Goal: Task Accomplishment & Management: Manage account settings

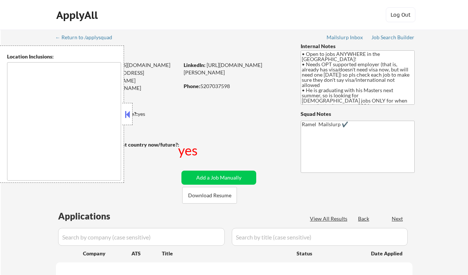
select select ""pending""
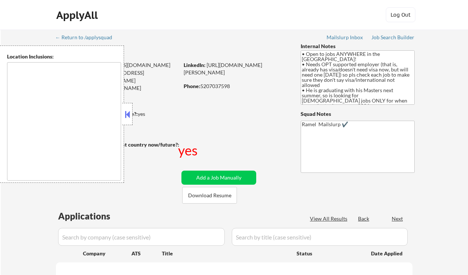
select select ""pending""
type textarea "country:[GEOGRAPHIC_DATA]"
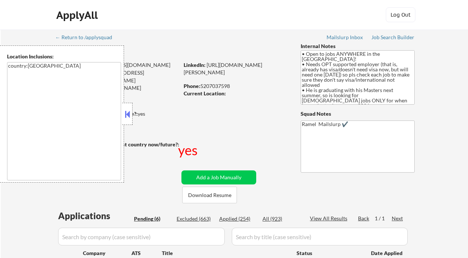
click at [129, 114] on button at bounding box center [127, 114] width 8 height 11
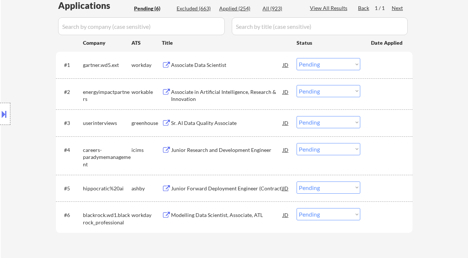
scroll to position [197, 0]
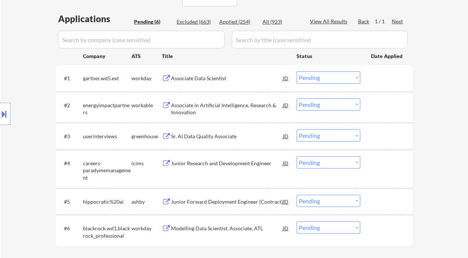
click at [219, 135] on div "Sr. AI Data Quality Associate" at bounding box center [227, 136] width 112 height 7
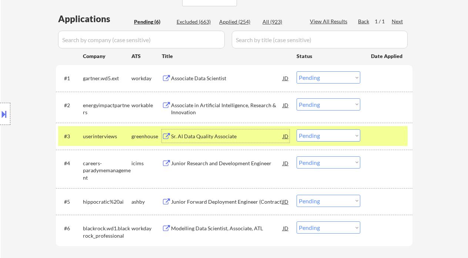
drag, startPoint x: 307, startPoint y: 137, endPoint x: 316, endPoint y: 141, distance: 10.3
click at [307, 137] on select "Choose an option... Pending Applied Excluded (Questions) Excluded (Expired) Exc…" at bounding box center [329, 136] width 64 height 12
click at [297, 130] on select "Choose an option... Pending Applied Excluded (Questions) Excluded (Expired) Exc…" at bounding box center [329, 136] width 64 height 12
click at [218, 77] on div "Associate Data Scientist" at bounding box center [227, 78] width 112 height 7
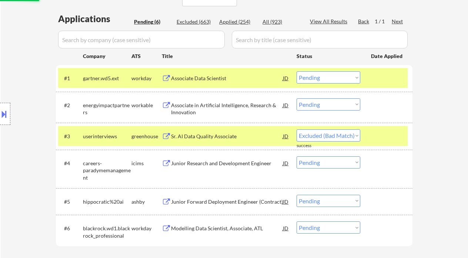
select select ""pending""
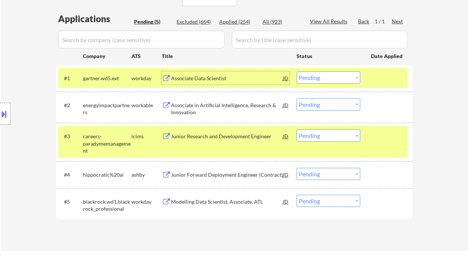
click at [316, 77] on select "Choose an option... Pending Applied Excluded (Questions) Excluded (Expired) Exc…" at bounding box center [329, 77] width 64 height 12
click at [297, 71] on select "Choose an option... Pending Applied Excluded (Questions) Excluded (Expired) Exc…" at bounding box center [329, 77] width 64 height 12
click at [210, 104] on div "Associate in Artificial Intelligence, Research & Innovation" at bounding box center [227, 109] width 112 height 14
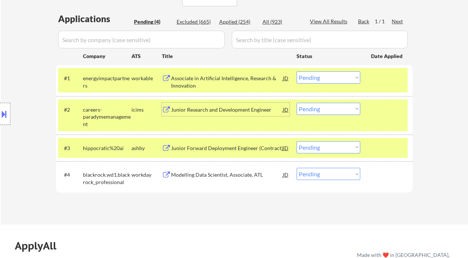
click at [323, 78] on select "Choose an option... Pending Applied Excluded (Questions) Excluded (Expired) Exc…" at bounding box center [329, 77] width 64 height 12
click at [297, 71] on select "Choose an option... Pending Applied Excluded (Questions) Excluded (Expired) Exc…" at bounding box center [329, 77] width 64 height 12
click at [238, 173] on div "Modelling Data Scientist, Associate, ATL" at bounding box center [227, 174] width 112 height 7
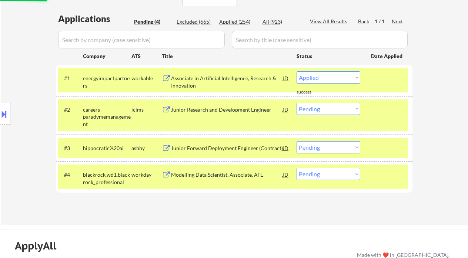
select select ""pending""
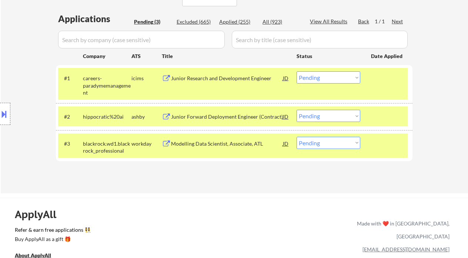
drag, startPoint x: 327, startPoint y: 143, endPoint x: 328, endPoint y: 148, distance: 5.4
click at [327, 143] on select "Choose an option... Pending Applied Excluded (Questions) Excluded (Expired) Exc…" at bounding box center [329, 143] width 64 height 12
select select ""excluded__expired_""
click at [297, 137] on select "Choose an option... Pending Applied Excluded (Questions) Excluded (Expired) Exc…" at bounding box center [329, 143] width 64 height 12
click at [231, 117] on div "Junior Forward Deployment Engineer (Contract)" at bounding box center [227, 116] width 112 height 7
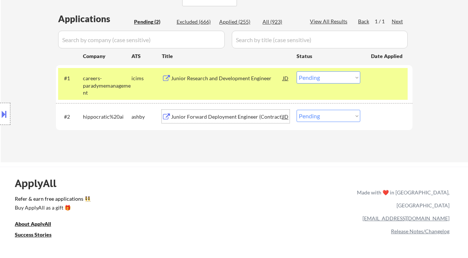
click at [7, 116] on button at bounding box center [4, 114] width 8 height 12
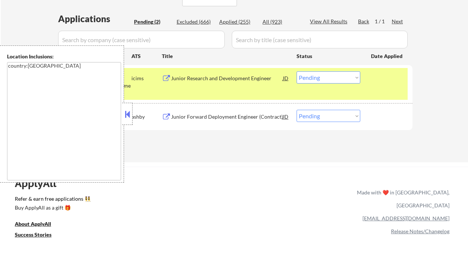
click at [128, 112] on button at bounding box center [127, 114] width 8 height 11
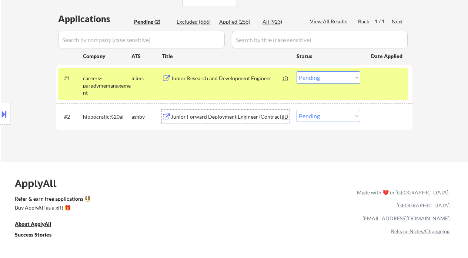
click at [210, 116] on div "Junior Forward Deployment Engineer (Contract)" at bounding box center [227, 116] width 112 height 7
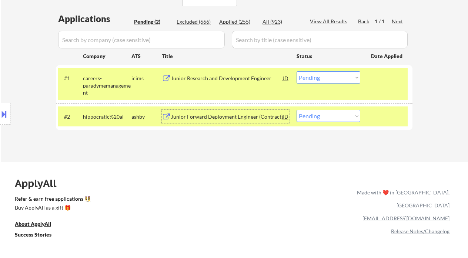
click at [317, 120] on select "Choose an option... Pending Applied Excluded (Questions) Excluded (Expired) Exc…" at bounding box center [329, 116] width 64 height 12
select select ""applied""
click at [297, 110] on select "Choose an option... Pending Applied Excluded (Questions) Excluded (Expired) Exc…" at bounding box center [329, 116] width 64 height 12
click at [214, 79] on div "Junior Research and Development Engineer" at bounding box center [227, 78] width 112 height 7
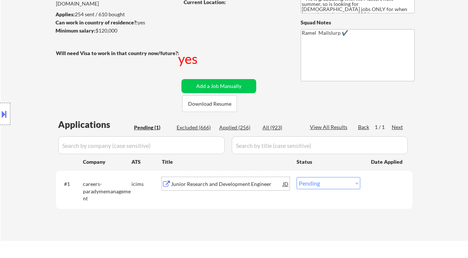
scroll to position [98, 0]
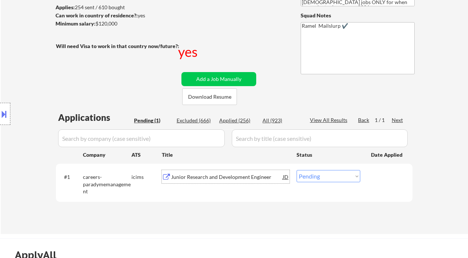
click at [210, 181] on div "Junior Research and Development Engineer" at bounding box center [227, 176] width 112 height 13
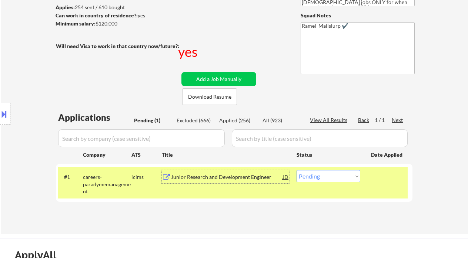
click at [324, 183] on div "#1 careers-paradymemanagement icims Junior Research and Development Engineer JD…" at bounding box center [233, 183] width 350 height 32
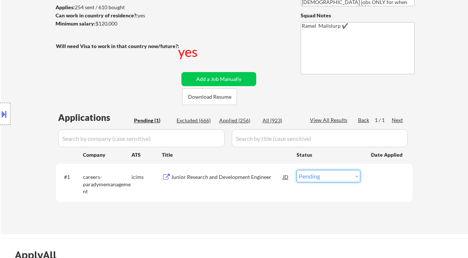
drag, startPoint x: 325, startPoint y: 179, endPoint x: 321, endPoint y: 188, distance: 10.1
click at [325, 179] on select "Choose an option... Pending Applied Excluded (Questions) Excluded (Expired) Exc…" at bounding box center [329, 176] width 64 height 12
select select ""applied""
click at [297, 170] on select "Choose an option... Pending Applied Excluded (Questions) Excluded (Expired) Exc…" at bounding box center [329, 176] width 64 height 12
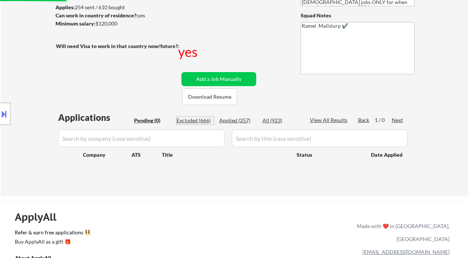
click at [194, 120] on div "Excluded (666)" at bounding box center [195, 120] width 37 height 7
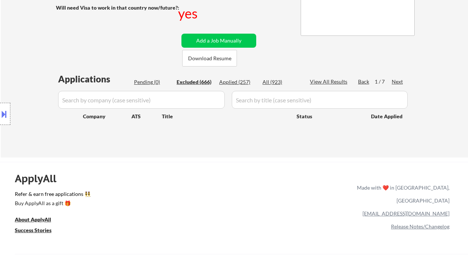
scroll to position [197, 0]
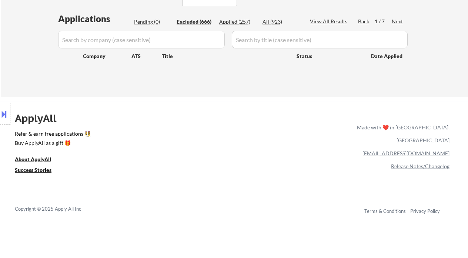
select select ""excluded__salary_""
select select ""excluded""
select select ""excluded__other_""
select select ""excluded__expired_""
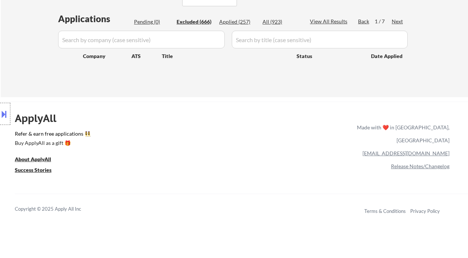
select select ""excluded__bad_match_""
select select ""excluded__other_""
select select ""excluded""
select select ""excluded__bad_match_""
select select ""excluded__salary_""
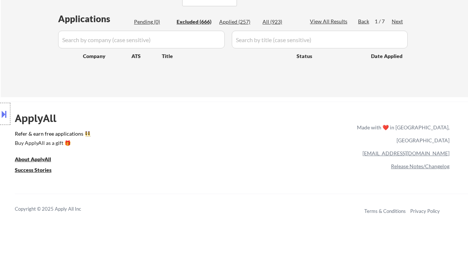
select select ""excluded""
select select ""excluded__salary_""
select select ""excluded__bad_match_""
select select ""excluded__salary_""
select select ""excluded""
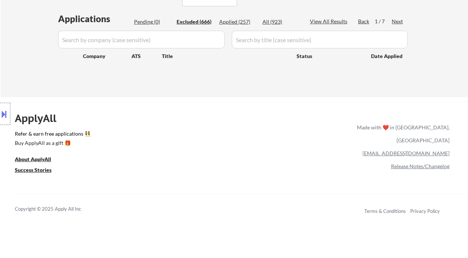
select select ""excluded""
select select ""excluded__other_""
select select ""excluded""
select select ""excluded__bad_match_""
select select ""excluded__other_""
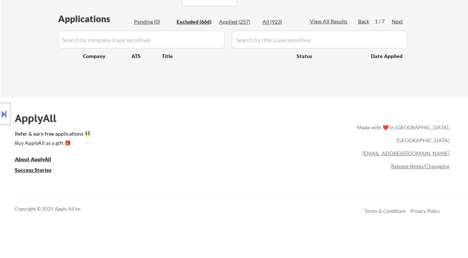
select select ""excluded__salary_""
select select ""excluded__bad_match_""
select select ""excluded__salary_""
select select ""excluded__other_""
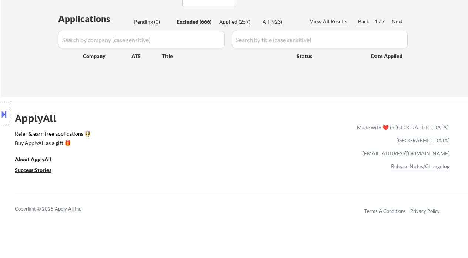
select select ""excluded__bad_match_""
select select ""excluded__salary_""
select select ""excluded__other_""
select select ""excluded__expired_""
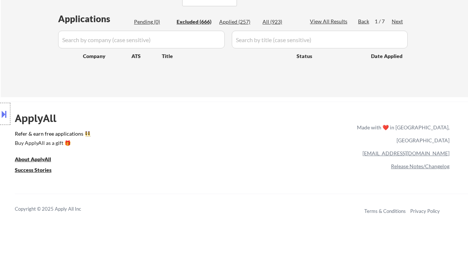
select select ""excluded__other_""
select select ""excluded__bad_match_""
select select ""excluded""
select select ""excluded__bad_match_""
select select ""excluded__other_""
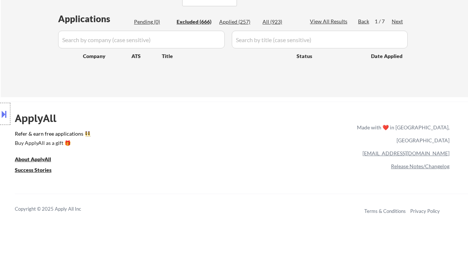
select select ""excluded__bad_match_""
select select ""excluded__other_""
select select ""excluded__bad_match_""
select select ""excluded__other_""
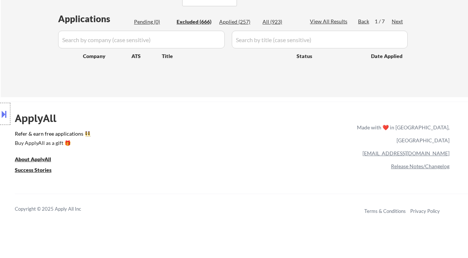
select select ""excluded""
select select ""excluded__bad_match_""
select select ""excluded__expired_""
select select ""excluded__other_""
select select ""excluded""
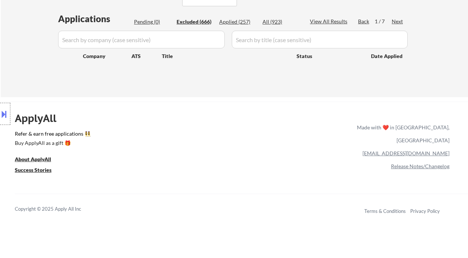
select select ""excluded""
select select ""excluded__other_""
select select ""excluded__bad_match_""
select select ""excluded""
select select ""excluded__salary_""
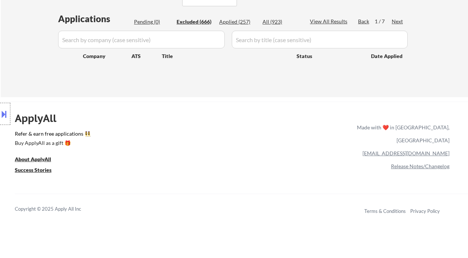
select select ""excluded__expired_""
select select ""excluded""
select select ""excluded__bad_match_""
select select ""excluded__expired_""
select select ""excluded__bad_match_""
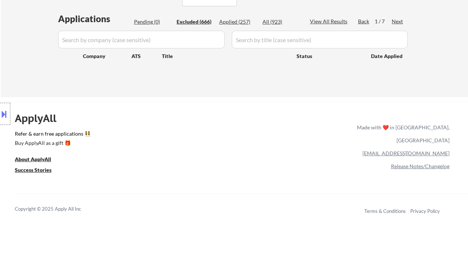
select select ""excluded__expired_""
select select ""excluded""
select select ""excluded__other_""
select select ""excluded__expired_""
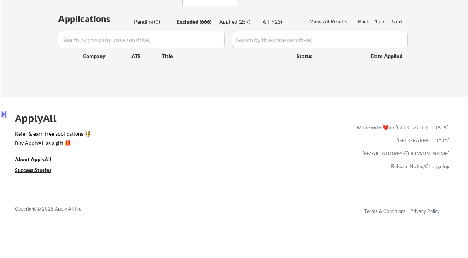
select select ""excluded__expired_""
select select ""excluded__bad_match_""
select select ""excluded__expired_""
select select ""excluded""
select select ""excluded__other_""
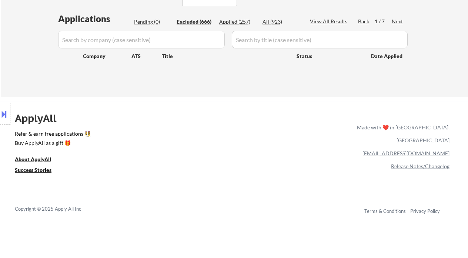
select select ""excluded__salary_""
select select ""excluded__expired_""
select select ""excluded""
select select ""excluded__expired_""
select select ""excluded__bad_match_""
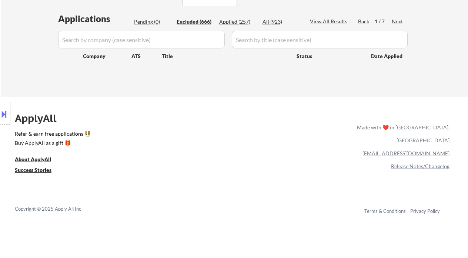
select select ""excluded__expired_""
select select ""excluded__salary_""
select select ""excluded""
select select ""excluded__bad_match_""
select select ""excluded__other_""
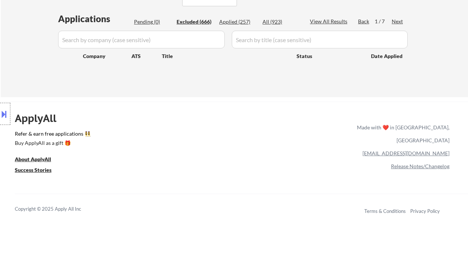
select select ""excluded__salary_""
select select ""excluded__bad_match_""
select select ""excluded__expired_""
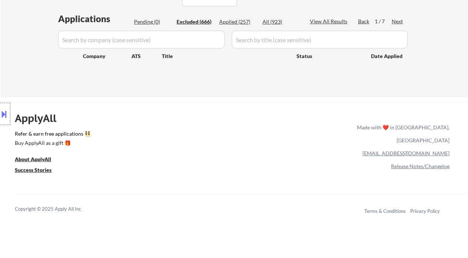
select select ""excluded""
select select ""excluded__bad_match_""
select select ""excluded__salary_""
select select ""excluded__expired_""
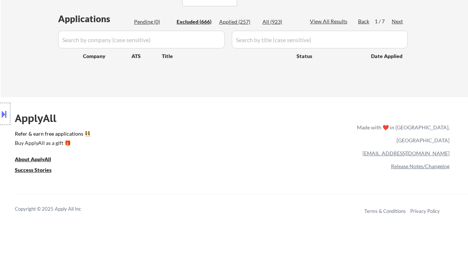
select select ""excluded__expired_""
select select ""excluded__salary_""
select select ""excluded__bad_match_""
select select ""excluded""
select select ""excluded__expired_""
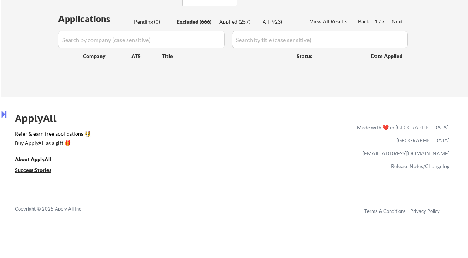
select select ""excluded__salary_""
select select ""excluded__expired_""
select select ""excluded__bad_match_""
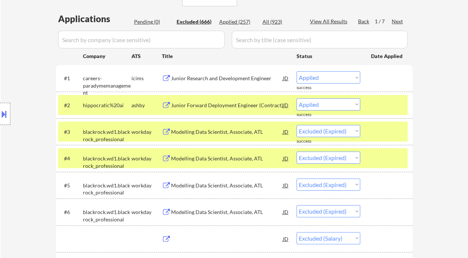
select select ""excluded__salary_""
select select ""excluded__other_""
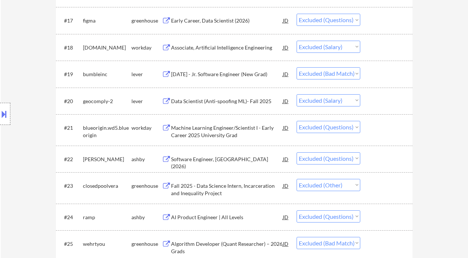
scroll to position [889, 0]
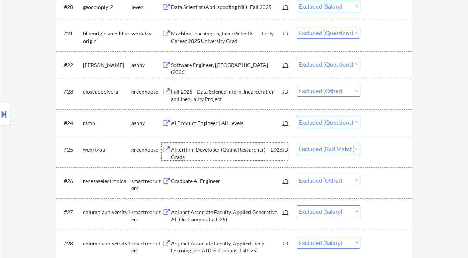
click at [246, 152] on div "Algorithm Developer (Quant Researcher) – 2026 Grads" at bounding box center [227, 153] width 112 height 14
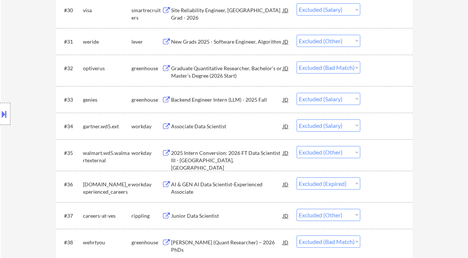
scroll to position [1333, 0]
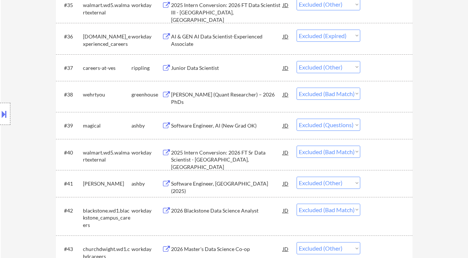
click at [201, 157] on div "2025 Intern Conversion: 2026 FT Sr Data Scientist - Sunnyvale, CA" at bounding box center [227, 160] width 112 height 22
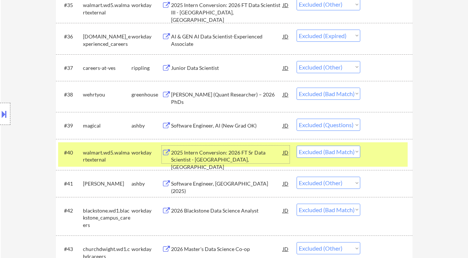
click at [325, 148] on select "Choose an option... Pending Applied Excluded (Questions) Excluded (Expired) Exc…" at bounding box center [329, 152] width 64 height 12
select select ""excluded__expired_""
click at [297, 146] on select "Choose an option... Pending Applied Excluded (Questions) Excluded (Expired) Exc…" at bounding box center [329, 152] width 64 height 12
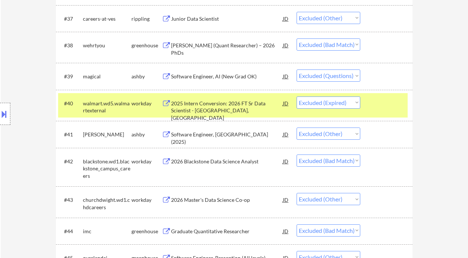
click at [228, 162] on div "2026 Blackstone Data Science Analyst" at bounding box center [227, 161] width 112 height 7
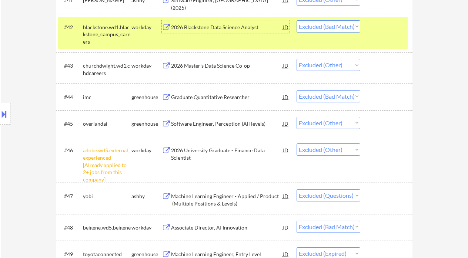
scroll to position [1530, 0]
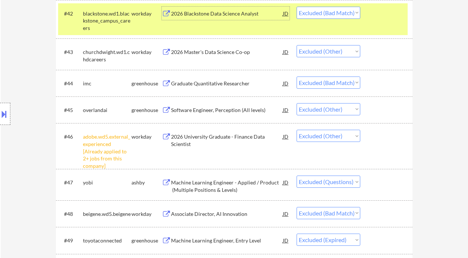
click at [204, 81] on div "Graduate Quantitative Researcher" at bounding box center [227, 83] width 112 height 7
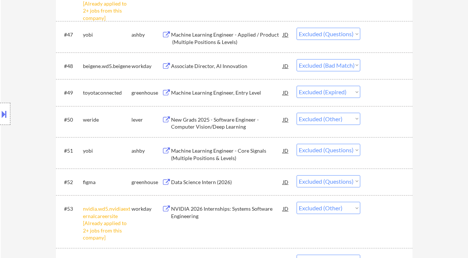
scroll to position [1827, 0]
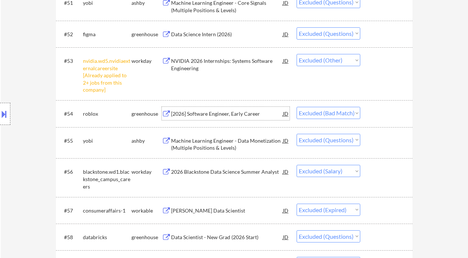
click at [207, 114] on div "[2026] Software Engineer, Early Career" at bounding box center [227, 113] width 112 height 7
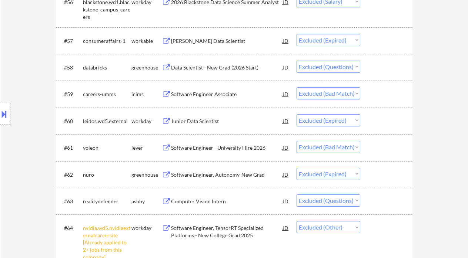
scroll to position [2024, 0]
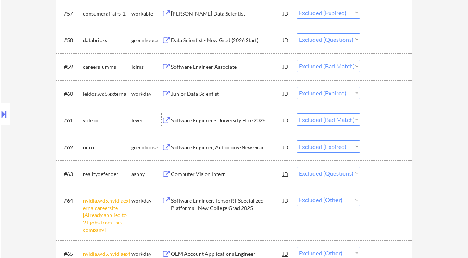
click at [224, 120] on div "Software Engineer - University Hire 2026" at bounding box center [227, 120] width 112 height 7
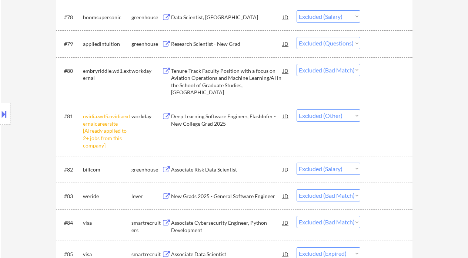
scroll to position [2814, 0]
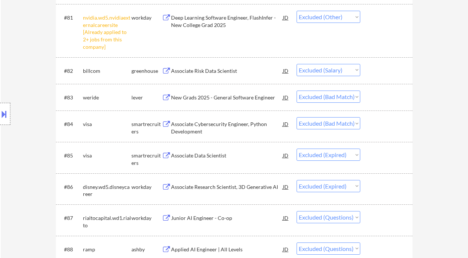
click at [220, 98] on div "New Grads 2025 - General Software Engineer" at bounding box center [227, 97] width 112 height 7
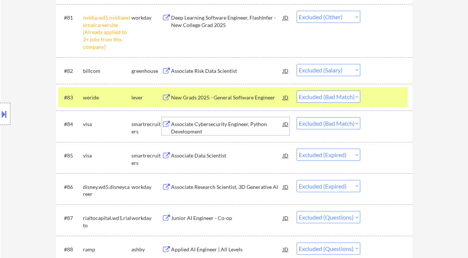
click at [198, 126] on div "Associate Cybersecurity Engineer, Python Development" at bounding box center [227, 128] width 112 height 14
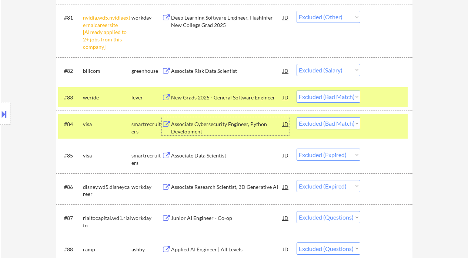
click at [309, 121] on select "Choose an option... Pending Applied Excluded (Questions) Excluded (Expired) Exc…" at bounding box center [329, 123] width 64 height 12
click at [297, 118] on select "Choose an option... Pending Applied Excluded (Questions) Excluded (Expired) Exc…" at bounding box center [329, 123] width 64 height 12
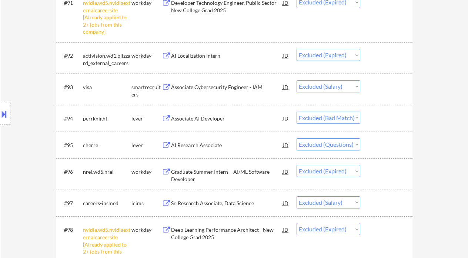
select select ""excluded__expired_""
select select ""excluded""
select select ""excluded__bad_match_""
select select ""excluded__salary_""
select select ""excluded__expired_""
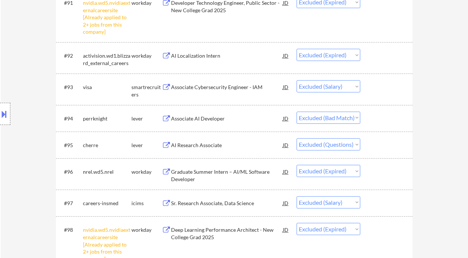
select select ""excluded__salary_""
select select ""excluded__bad_match_""
select select ""excluded""
select select ""excluded__expired_""
select select ""excluded__salary_""
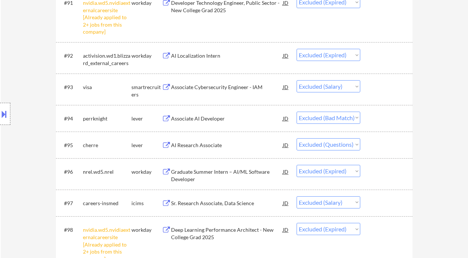
select select ""excluded__expired_""
select select ""excluded__bad_match_""
select select ""excluded__expired_""
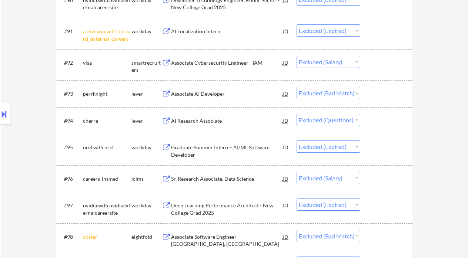
scroll to position [3110, 0]
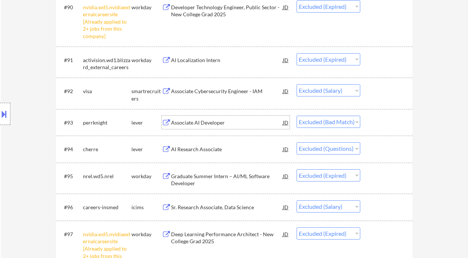
click at [202, 124] on div "Associate AI Developer" at bounding box center [227, 122] width 112 height 7
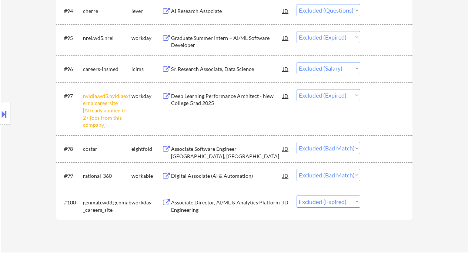
scroll to position [3258, 0]
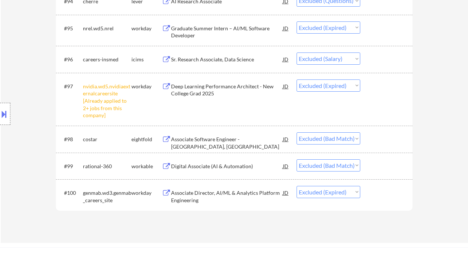
click at [224, 169] on div "Digital Associate (AI & Automation)" at bounding box center [227, 166] width 112 height 7
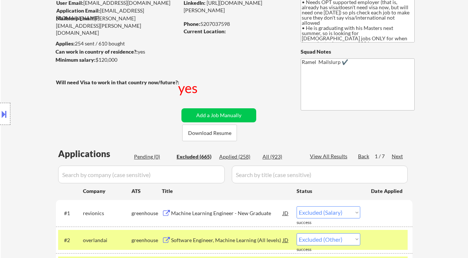
scroll to position [98, 0]
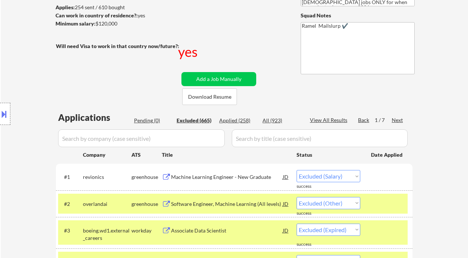
click at [398, 118] on div "Next" at bounding box center [398, 120] width 12 height 7
select select ""excluded__location_""
select select ""excluded""
select select ""excluded__location_""
select select ""excluded__bad_match_""
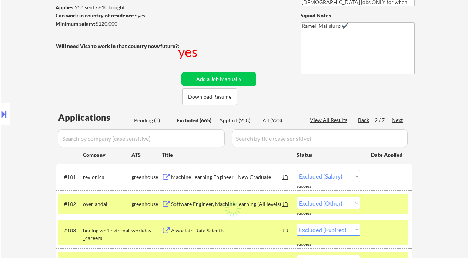
select select ""excluded__bad_match_""
select select ""excluded__expired_""
select select ""excluded__bad_match_""
select select ""excluded__expired_""
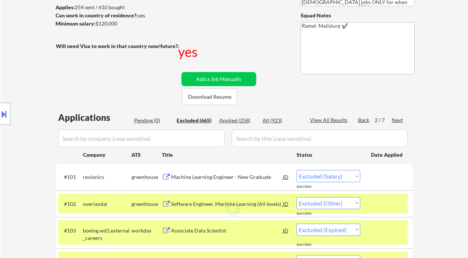
select select ""excluded__expired_""
select select ""excluded""
select select ""excluded__expired_""
select select ""excluded""
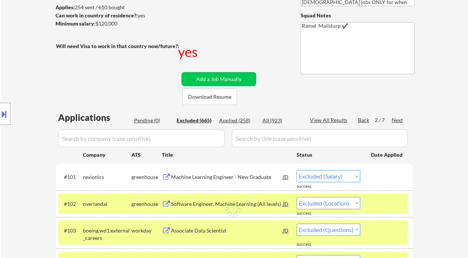
select select ""excluded__bad_match_""
select select ""excluded__salary_""
select select ""excluded__expired_""
select select ""excluded__location_""
select select ""excluded__expired_""
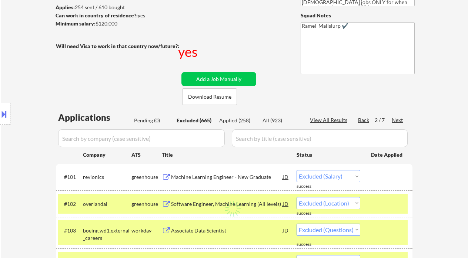
select select ""excluded__expired_""
select select ""excluded__other_""
select select ""excluded__expired_""
select select ""excluded__location_""
select select ""excluded__bad_match_""
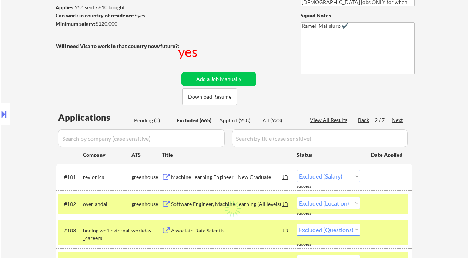
select select ""excluded__bad_match_""
select select ""excluded""
select select ""excluded__other_""
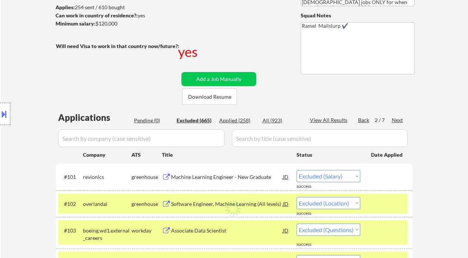
select select ""excluded__other_""
select select ""excluded__bad_match_""
select select ""excluded__expired_""
select select ""excluded__bad_match_""
select select ""excluded__expired_""
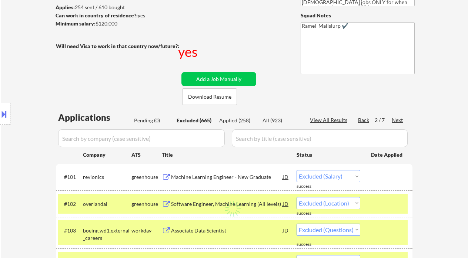
select select ""excluded__salary_""
select select ""excluded__expired_""
select select ""excluded__other_""
select select ""excluded__salary_""
select select ""excluded__expired_""
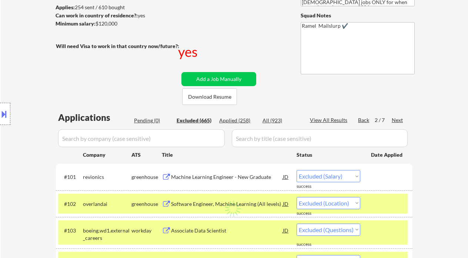
select select ""excluded__expired_""
select select ""excluded__bad_match_""
select select ""excluded__expired_""
select select ""excluded__other_""
select select ""excluded__expired_""
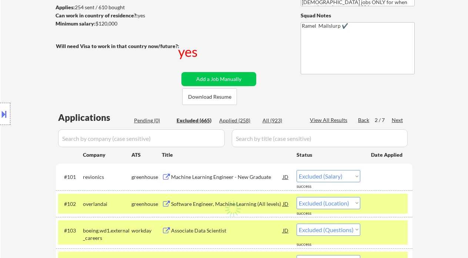
select select ""excluded__expired_""
select select ""excluded""
select select ""excluded__expired_""
select select ""excluded__bad_match_""
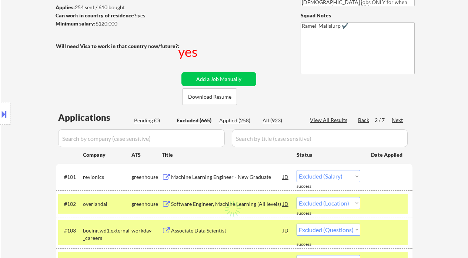
select select ""excluded__expired_""
select select ""excluded__bad_match_""
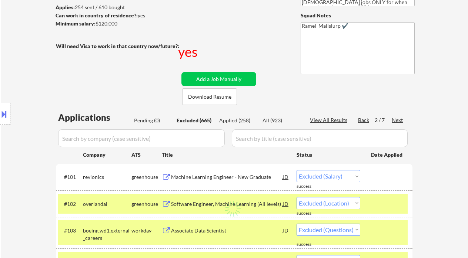
select select ""excluded__expired_""
select select ""excluded__bad_match_""
select select ""excluded__expired_""
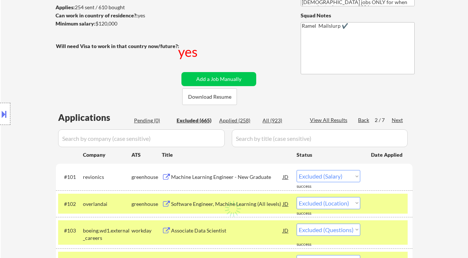
select select ""excluded__bad_match_""
select select ""excluded__expired_""
select select ""excluded__location_""
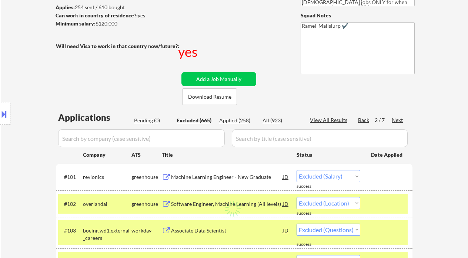
select select ""excluded__bad_match_""
select select ""excluded__expired_""
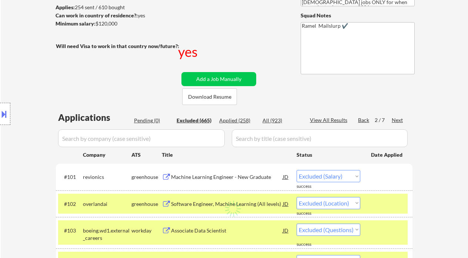
select select ""excluded__salary_""
select select ""excluded""
select select ""excluded__expired_""
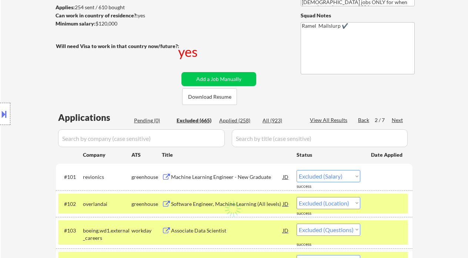
select select ""excluded__bad_match_""
select select ""excluded__other_""
select select ""excluded__expired_""
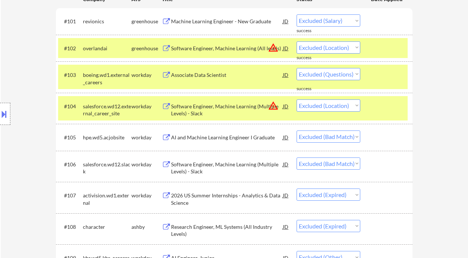
scroll to position [296, 0]
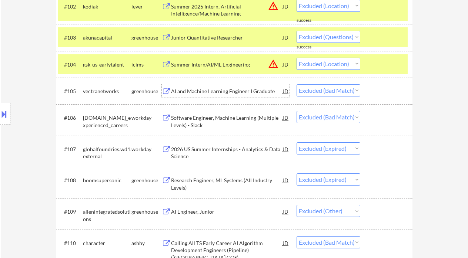
click at [236, 91] on div "AI and Machine Learning Engineer I Graduate" at bounding box center [227, 90] width 112 height 13
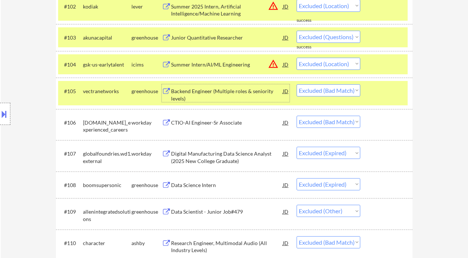
click at [327, 90] on select "Choose an option... Pending Applied Excluded (Questions) Excluded (Expired) Exc…" at bounding box center [329, 90] width 64 height 12
drag, startPoint x: 325, startPoint y: 88, endPoint x: 326, endPoint y: 95, distance: 6.8
click at [325, 88] on select "Choose an option... Pending Applied Excluded (Questions) Excluded (Expired) Exc…" at bounding box center [329, 90] width 64 height 12
click at [297, 84] on select "Choose an option... Pending Applied Excluded (Questions) Excluded (Expired) Exc…" at bounding box center [329, 90] width 64 height 12
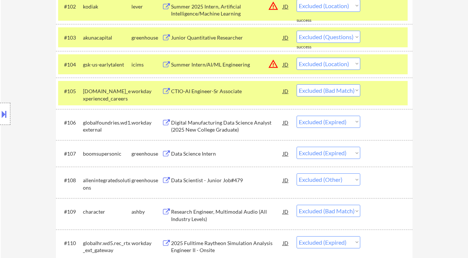
scroll to position [345, 0]
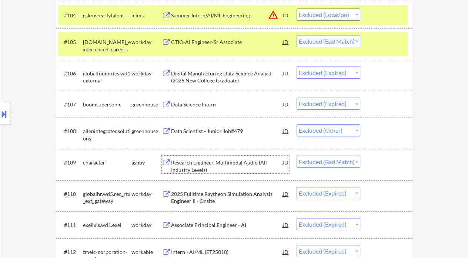
click at [226, 164] on div "Research Engineer, Multimodal Audio (All Industry Levels)" at bounding box center [227, 166] width 112 height 14
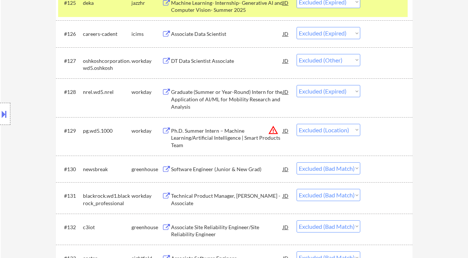
scroll to position [987, 0]
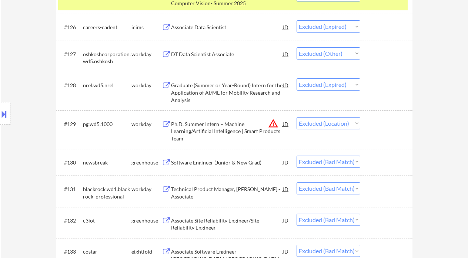
click at [236, 163] on div "Software Engineer (Junior & New Grad)" at bounding box center [227, 162] width 112 height 7
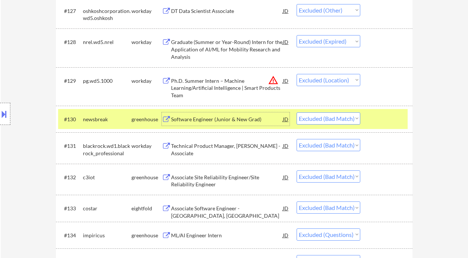
scroll to position [1037, 0]
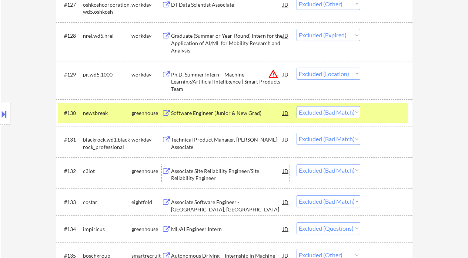
click at [236, 173] on div "Associate Site Reliability Engineer/Site Reliability Engineer" at bounding box center [227, 175] width 112 height 14
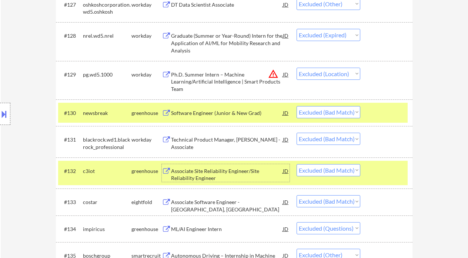
click at [327, 173] on select "Choose an option... Pending Applied Excluded (Questions) Excluded (Expired) Exc…" at bounding box center [329, 170] width 64 height 12
click at [297, 164] on select "Choose an option... Pending Applied Excluded (Questions) Excluded (Expired) Exc…" at bounding box center [329, 170] width 64 height 12
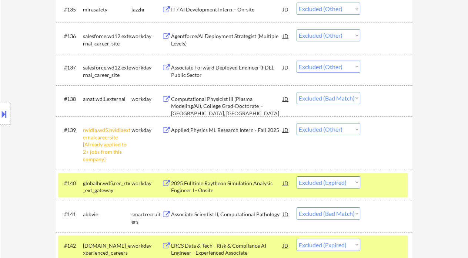
scroll to position [1333, 0]
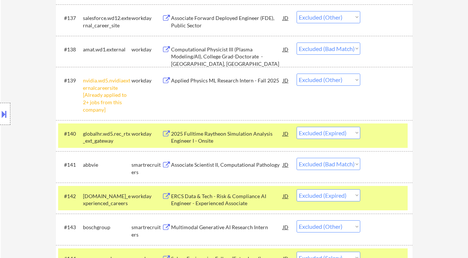
click at [243, 164] on div "Associate Scientist II, Computational Pathology" at bounding box center [227, 164] width 112 height 7
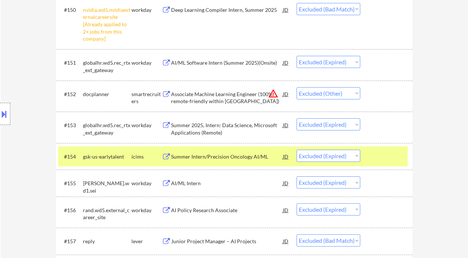
scroll to position [1876, 0]
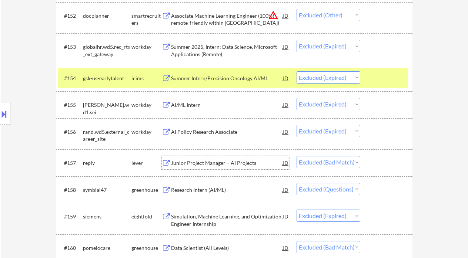
click at [217, 162] on div "Junior Project Manager – AI Projects" at bounding box center [227, 163] width 112 height 7
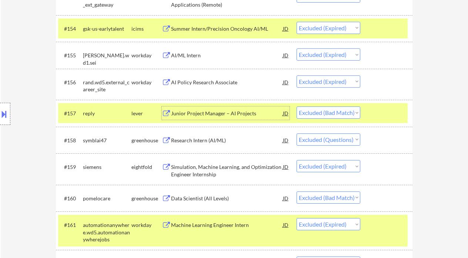
scroll to position [2024, 0]
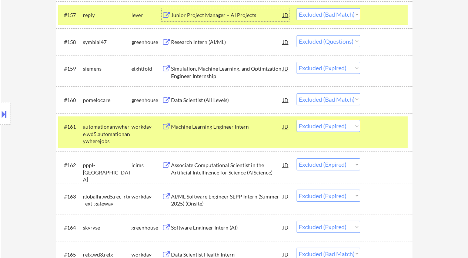
click at [218, 100] on div "Data Scientist (All Levels)" at bounding box center [227, 100] width 112 height 7
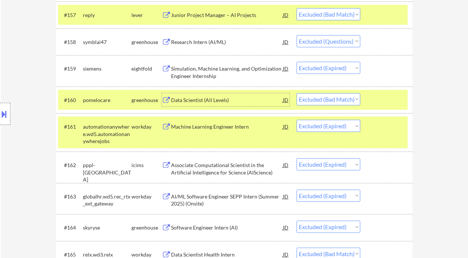
click at [322, 102] on select "Choose an option... Pending Applied Excluded (Questions) Excluded (Expired) Exc…" at bounding box center [329, 99] width 64 height 12
click at [297, 93] on select "Choose an option... Pending Applied Excluded (Questions) Excluded (Expired) Exc…" at bounding box center [329, 99] width 64 height 12
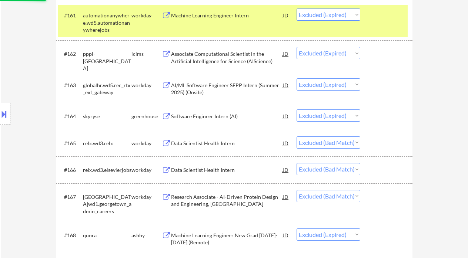
scroll to position [2172, 0]
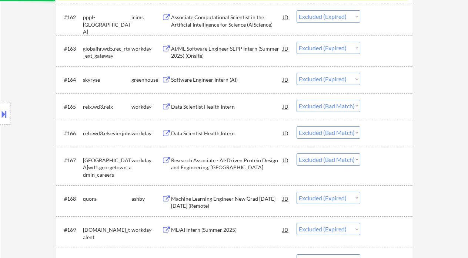
click at [227, 134] on div "Data Scientist Health Intern" at bounding box center [227, 133] width 112 height 7
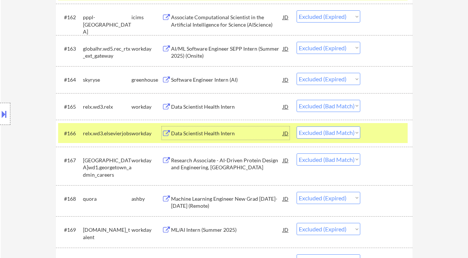
click at [330, 137] on select "Choose an option... Pending Applied Excluded (Questions) Excluded (Expired) Exc…" at bounding box center [329, 133] width 64 height 12
click at [297, 127] on select "Choose an option... Pending Applied Excluded (Questions) Excluded (Expired) Exc…" at bounding box center [329, 133] width 64 height 12
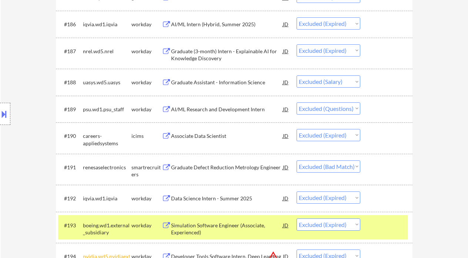
scroll to position [2912, 0]
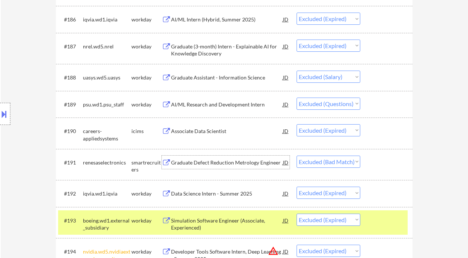
click at [223, 164] on div "Graduate Defect Reduction Metrology Engineer" at bounding box center [227, 162] width 112 height 7
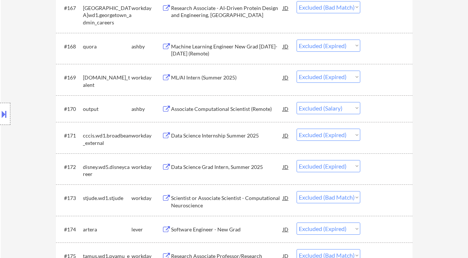
scroll to position [2320, 0]
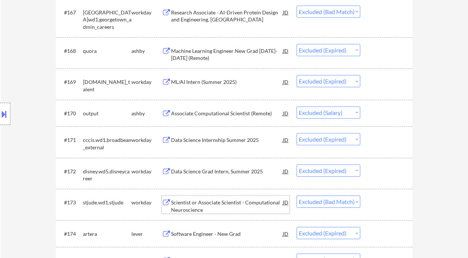
click at [256, 205] on div "Scientist or Associate Scientist - Computational Neuroscience" at bounding box center [227, 206] width 112 height 14
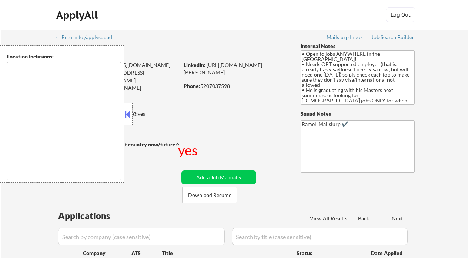
select select ""pending""
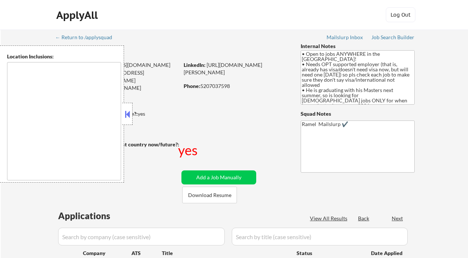
select select ""pending""
type textarea "country:US"
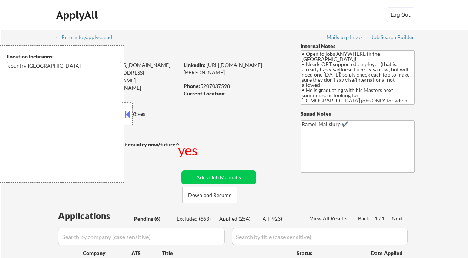
drag, startPoint x: 123, startPoint y: 117, endPoint x: 127, endPoint y: 117, distance: 4.5
click at [123, 117] on div at bounding box center [127, 114] width 10 height 22
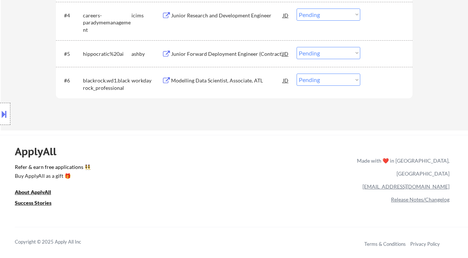
scroll to position [197, 0]
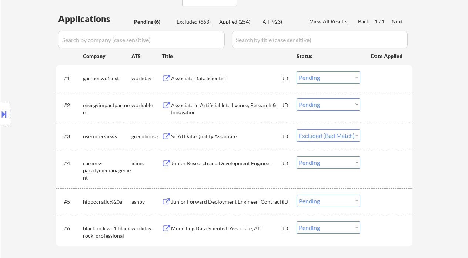
select select ""pending""
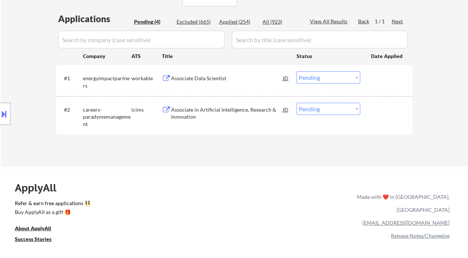
select select ""pending""
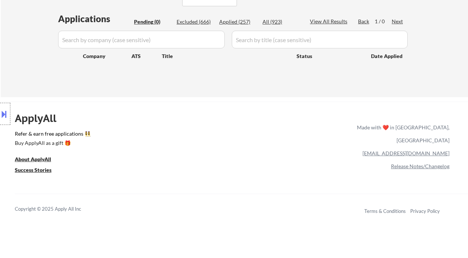
scroll to position [15, 0]
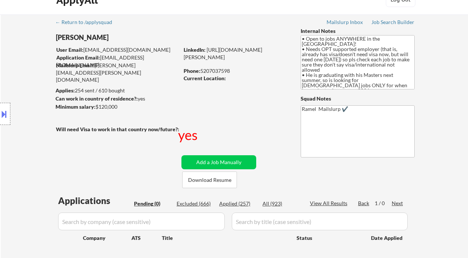
click at [243, 203] on div "Applied (257)" at bounding box center [237, 203] width 37 height 7
select select ""applied""
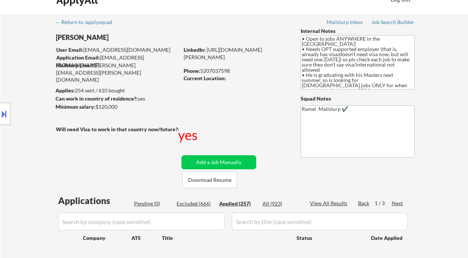
select select ""applied""
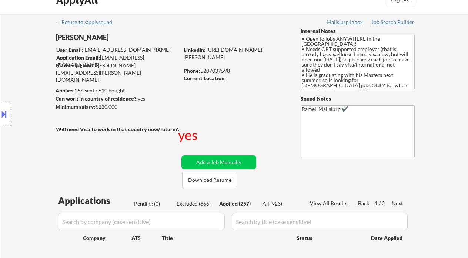
select select ""applied""
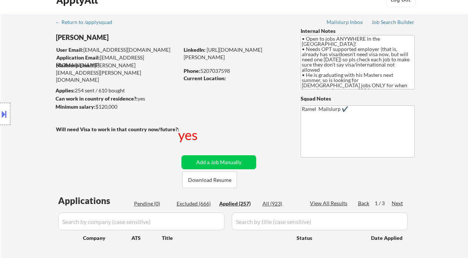
select select ""applied""
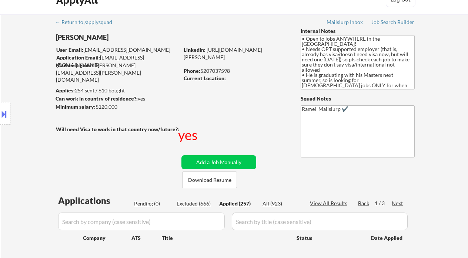
select select ""applied""
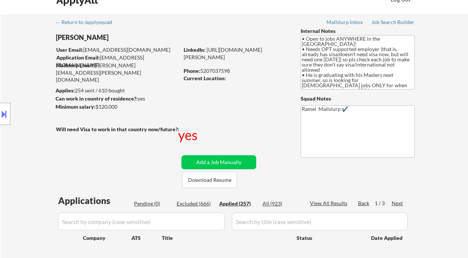
select select ""applied""
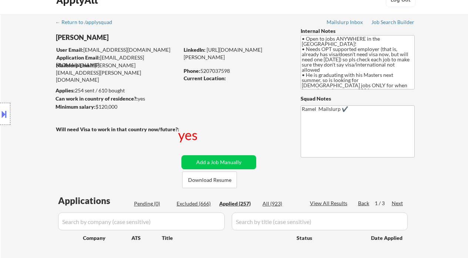
select select ""applied""
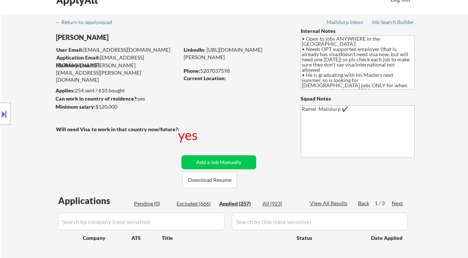
select select ""applied""
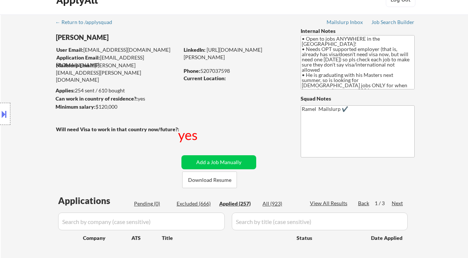
select select ""applied""
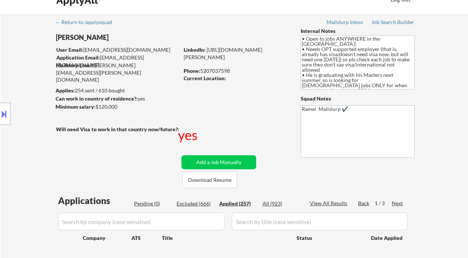
select select ""applied""
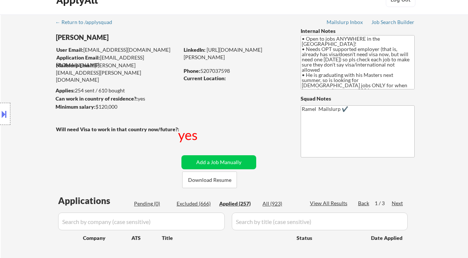
select select ""applied""
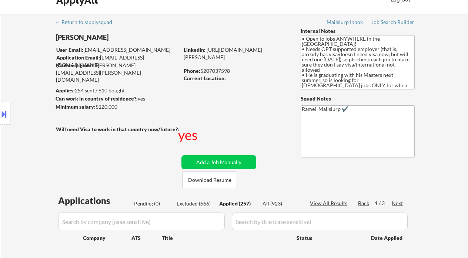
select select ""applied""
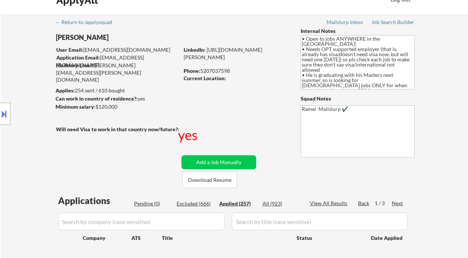
select select ""applied""
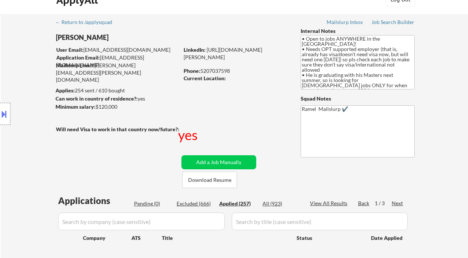
select select ""applied""
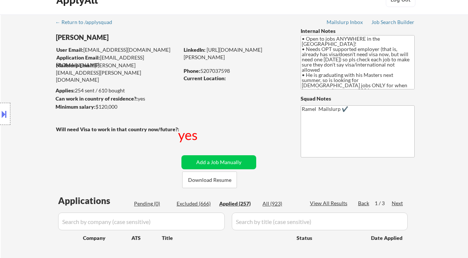
select select ""applied""
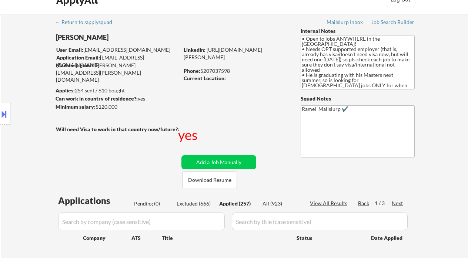
select select ""applied""
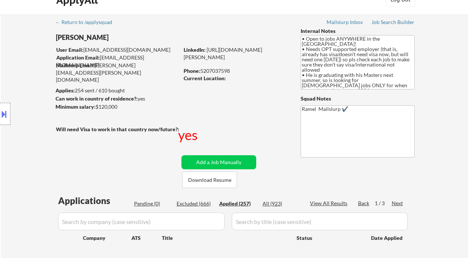
select select ""applied""
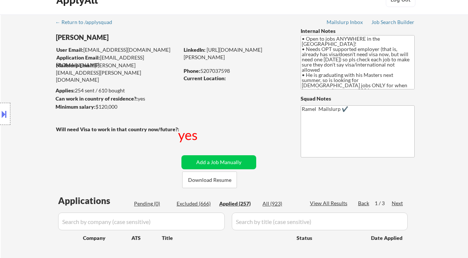
select select ""applied""
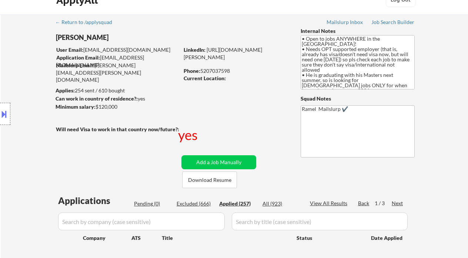
select select ""applied""
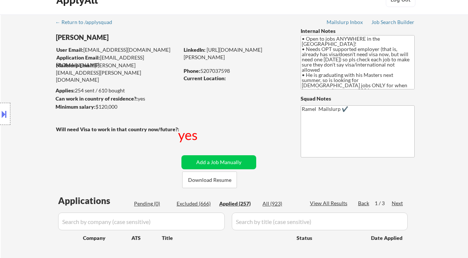
select select ""applied""
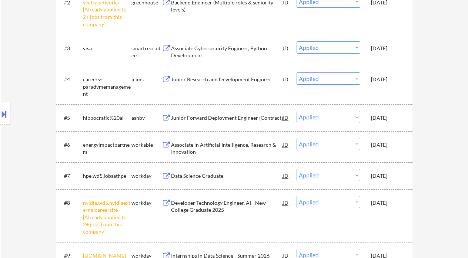
scroll to position [311, 0]
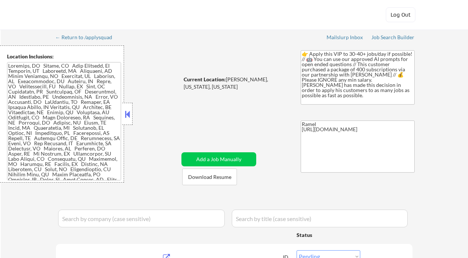
select select ""pending""
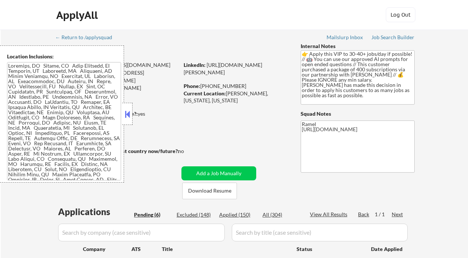
click at [126, 113] on button at bounding box center [127, 114] width 8 height 11
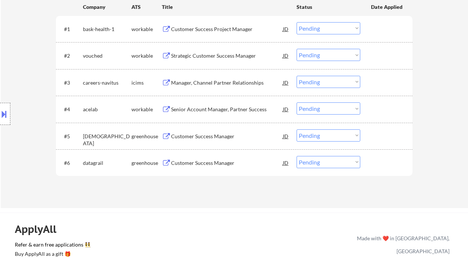
scroll to position [247, 0]
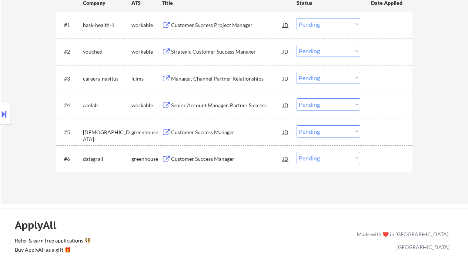
click at [15, 139] on div "Location Inclusions:" at bounding box center [66, 114] width 133 height 137
click at [209, 160] on div "Customer Success Manager" at bounding box center [227, 159] width 112 height 7
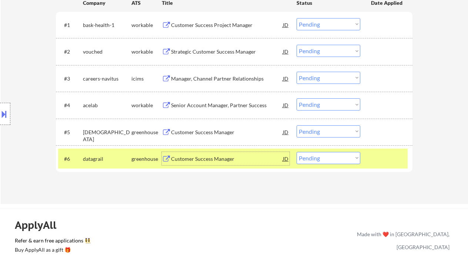
drag, startPoint x: 310, startPoint y: 152, endPoint x: 318, endPoint y: 164, distance: 13.7
click at [310, 152] on select "Choose an option... Pending Applied Excluded (Questions) Excluded (Expired) Exc…" at bounding box center [329, 158] width 64 height 12
select select ""applied""
click at [297, 152] on select "Choose an option... Pending Applied Excluded (Questions) Excluded (Expired) Exc…" at bounding box center [329, 158] width 64 height 12
click at [207, 133] on div "Customer Success Manager" at bounding box center [227, 132] width 112 height 7
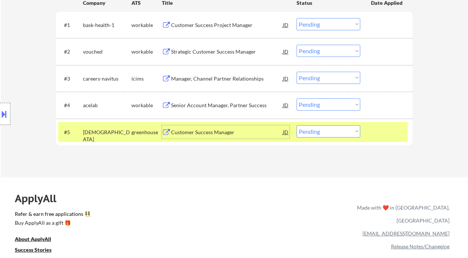
drag, startPoint x: 317, startPoint y: 132, endPoint x: 316, endPoint y: 137, distance: 5.3
click at [317, 132] on select "Choose an option... Pending Applied Excluded (Questions) Excluded (Expired) Exc…" at bounding box center [329, 132] width 64 height 12
select select ""applied""
click at [297, 126] on select "Choose an option... Pending Applied Excluded (Questions) Excluded (Expired) Exc…" at bounding box center [329, 132] width 64 height 12
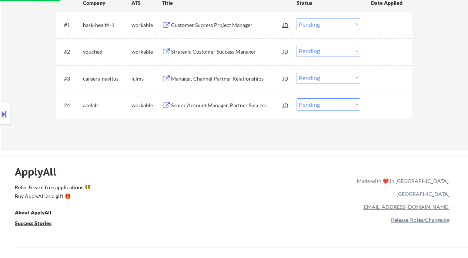
click at [199, 102] on div "Senior Account Manager, Partner Success" at bounding box center [227, 105] width 112 height 7
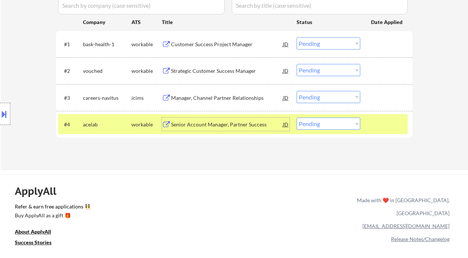
scroll to position [197, 0]
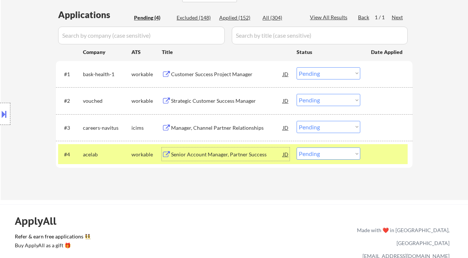
click at [207, 101] on div "Strategic Customer Success Manager" at bounding box center [227, 100] width 112 height 7
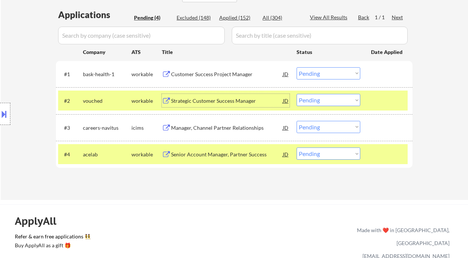
click at [206, 74] on div "Customer Success Project Manager" at bounding box center [227, 74] width 112 height 7
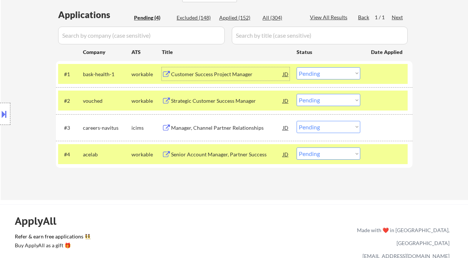
click at [333, 72] on select "Choose an option... Pending Applied Excluded (Questions) Excluded (Expired) Exc…" at bounding box center [329, 73] width 64 height 12
click at [297, 67] on select "Choose an option... Pending Applied Excluded (Questions) Excluded (Expired) Exc…" at bounding box center [329, 73] width 64 height 12
select select ""pending""
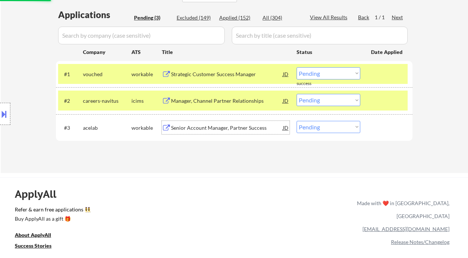
click at [228, 128] on div "Senior Account Manager, Partner Success" at bounding box center [227, 127] width 112 height 7
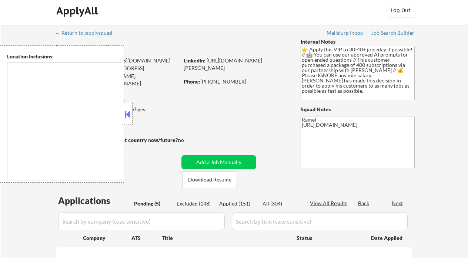
scroll to position [98, 0]
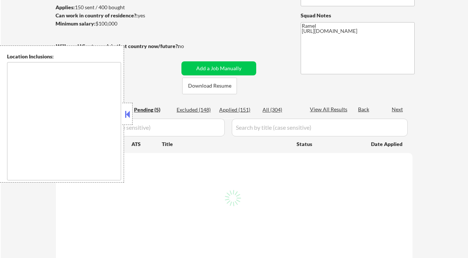
type textarea "[GEOGRAPHIC_DATA], [GEOGRAPHIC_DATA] [GEOGRAPHIC_DATA], [GEOGRAPHIC_DATA] [GEOG…"
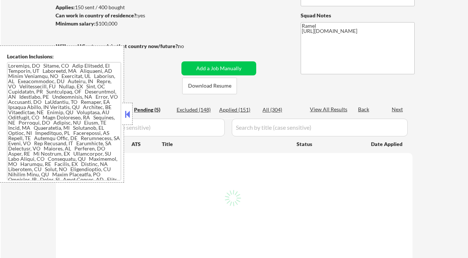
select select ""pending""
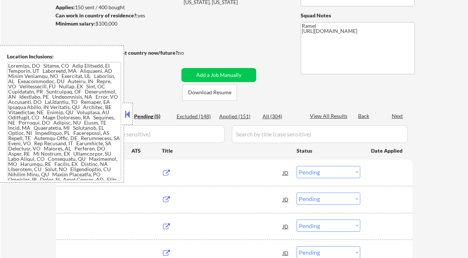
click at [235, 110] on div "Applications Pending (5) Excluded (148) Applied (151) All (304) View All Result…" at bounding box center [234, 209] width 357 height 204
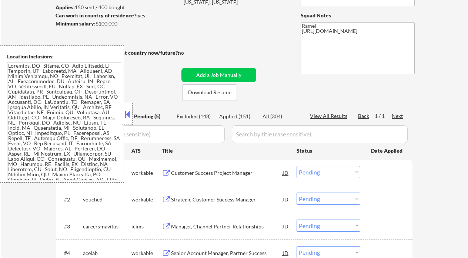
click at [236, 116] on div "Applied (151)" at bounding box center [237, 116] width 37 height 7
select select ""applied""
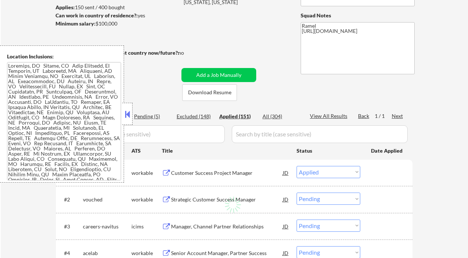
select select ""applied""
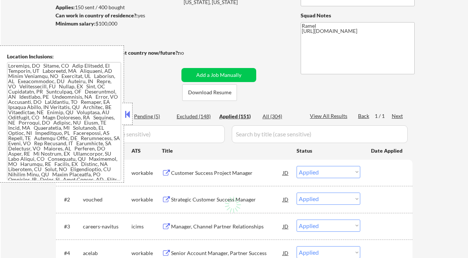
select select ""applied""
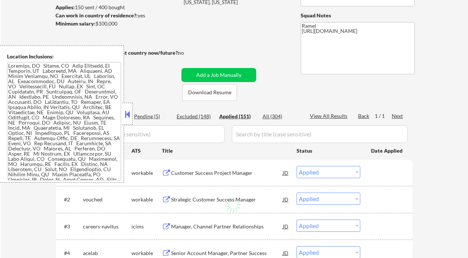
select select ""applied""
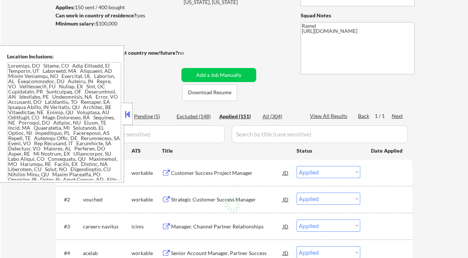
select select ""applied""
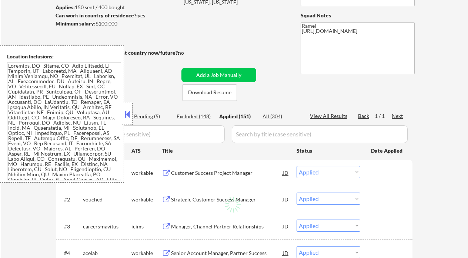
select select ""applied""
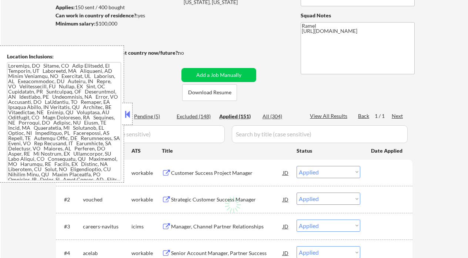
select select ""applied""
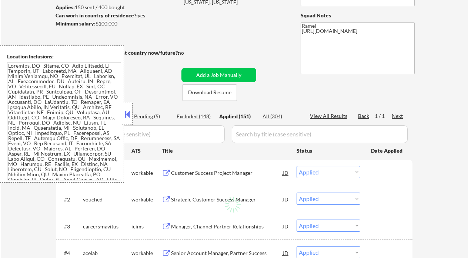
select select ""applied""
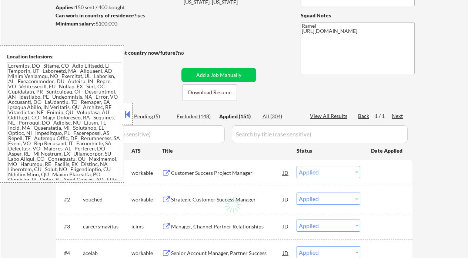
select select ""applied""
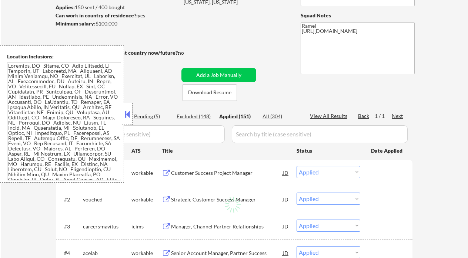
select select ""applied""
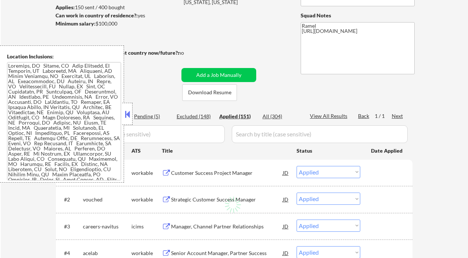
select select ""applied""
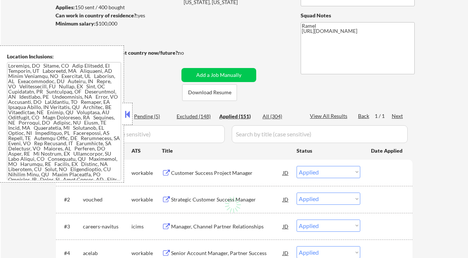
select select ""applied""
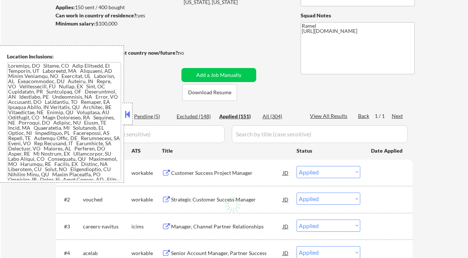
select select ""applied""
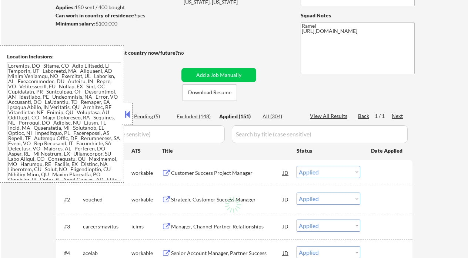
select select ""applied""
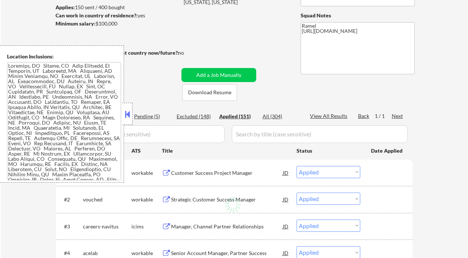
select select ""applied""
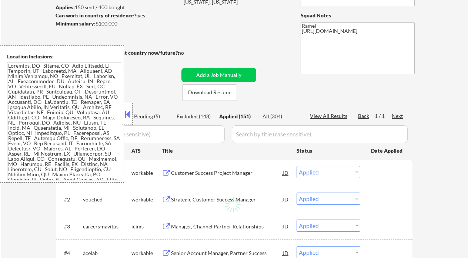
select select ""applied""
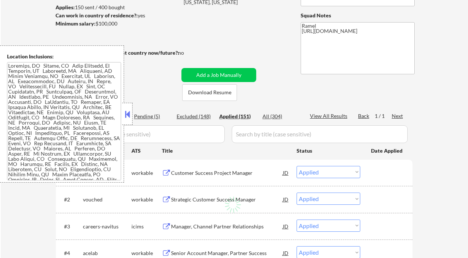
select select ""applied""
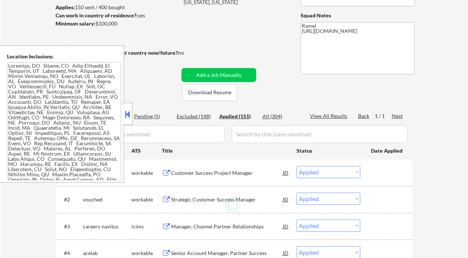
select select ""applied""
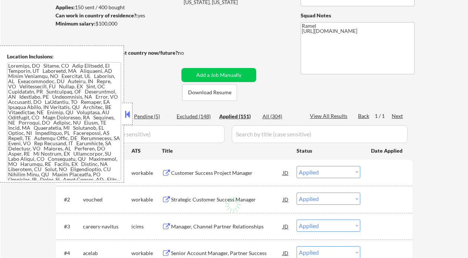
select select ""applied""
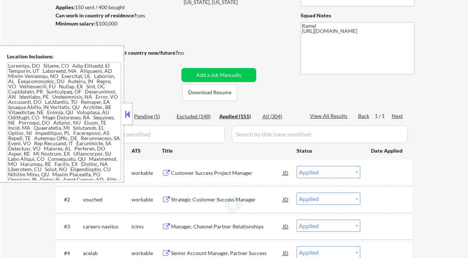
select select ""applied""
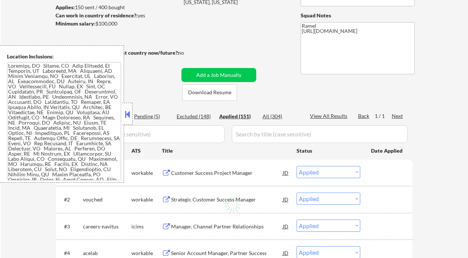
select select ""applied""
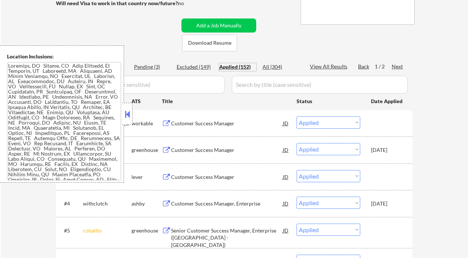
click at [131, 114] on button at bounding box center [127, 114] width 8 height 11
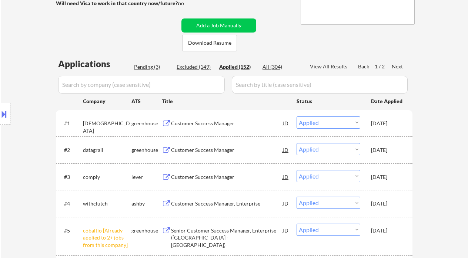
click at [16, 47] on div "Location Inclusions:" at bounding box center [66, 114] width 133 height 137
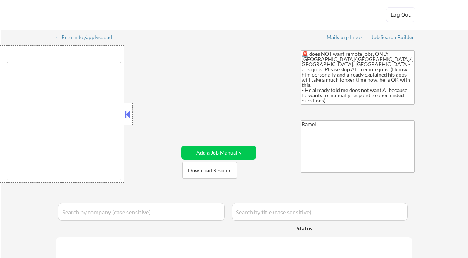
type textarea "remote"
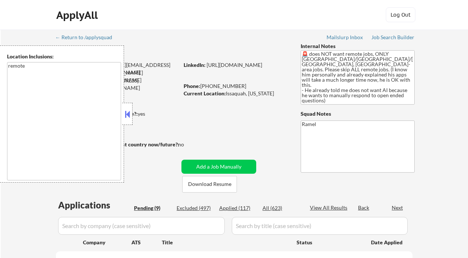
click at [127, 112] on button at bounding box center [127, 114] width 8 height 11
select select ""pending""
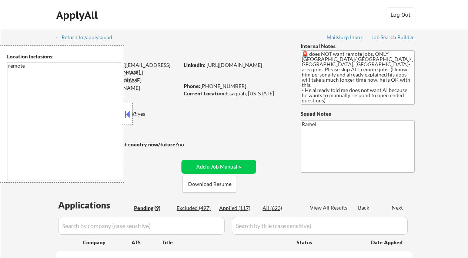
select select ""pending""
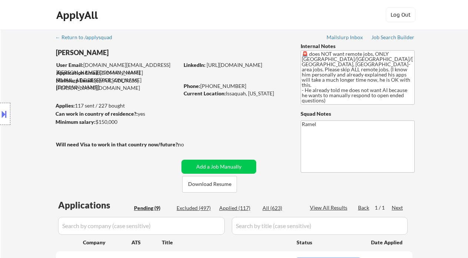
scroll to position [98, 0]
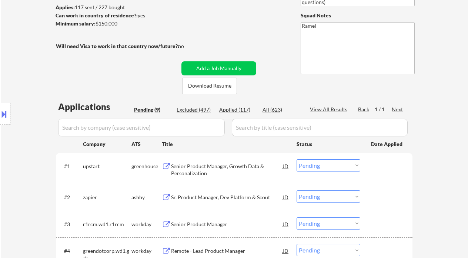
click at [218, 176] on div "Senior Product Manager, Growth Data & Personalization" at bounding box center [227, 170] width 112 height 14
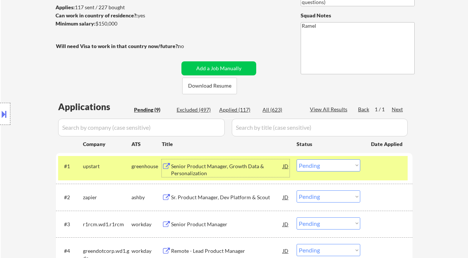
click at [321, 167] on select "Choose an option... Pending Applied Excluded (Questions) Excluded (Expired) Exc…" at bounding box center [329, 166] width 64 height 12
click at [297, 160] on select "Choose an option... Pending Applied Excluded (Questions) Excluded (Expired) Exc…" at bounding box center [329, 166] width 64 height 12
click at [237, 198] on div "Sr. Product Manager, Dev Platform & Scout" at bounding box center [227, 197] width 112 height 7
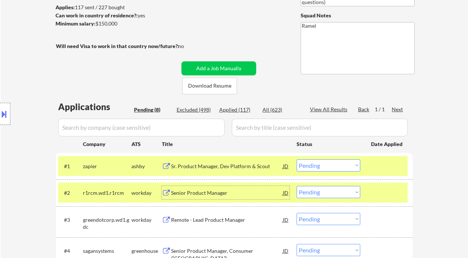
click at [337, 170] on select "Choose an option... Pending Applied Excluded (Questions) Excluded (Expired) Exc…" at bounding box center [329, 166] width 64 height 12
click at [297, 160] on select "Choose an option... Pending Applied Excluded (Questions) Excluded (Expired) Exc…" at bounding box center [329, 166] width 64 height 12
click at [217, 197] on div "Senior Product Manager" at bounding box center [227, 192] width 112 height 13
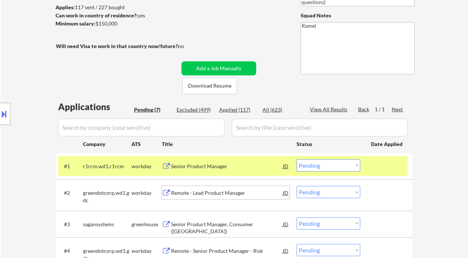
drag, startPoint x: 320, startPoint y: 163, endPoint x: 334, endPoint y: 171, distance: 16.3
click at [320, 163] on select "Choose an option... Pending Applied Excluded (Questions) Excluded (Expired) Exc…" at bounding box center [329, 166] width 64 height 12
click at [297, 160] on select "Choose an option... Pending Applied Excluded (Questions) Excluded (Expired) Exc…" at bounding box center [329, 166] width 64 height 12
click at [212, 192] on div "Remote - Lead Product Manager" at bounding box center [227, 193] width 112 height 7
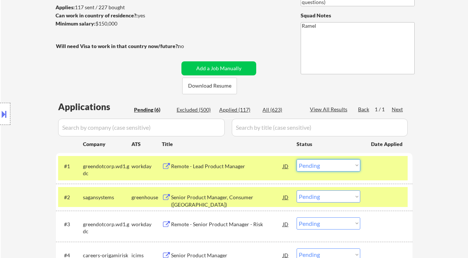
click at [330, 167] on select "Choose an option... Pending Applied Excluded (Questions) Excluded (Expired) Exc…" at bounding box center [329, 166] width 64 height 12
click at [297, 160] on select "Choose an option... Pending Applied Excluded (Questions) Excluded (Expired) Exc…" at bounding box center [329, 166] width 64 height 12
click at [241, 198] on div "Senior Product Manager, Consumer (US)" at bounding box center [227, 201] width 112 height 14
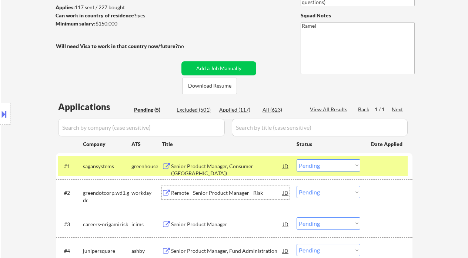
drag, startPoint x: 324, startPoint y: 166, endPoint x: 331, endPoint y: 171, distance: 8.8
click at [324, 166] on select "Choose an option... Pending Applied Excluded (Questions) Excluded (Expired) Exc…" at bounding box center [329, 166] width 64 height 12
click at [297, 160] on select "Choose an option... Pending Applied Excluded (Questions) Excluded (Expired) Exc…" at bounding box center [329, 166] width 64 height 12
click at [221, 193] on div "Remote - Senior Product Manager - Risk" at bounding box center [227, 193] width 112 height 7
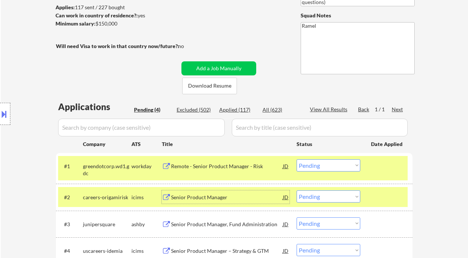
click at [317, 163] on select "Choose an option... Pending Applied Excluded (Questions) Excluded (Expired) Exc…" at bounding box center [329, 166] width 64 height 12
click at [297, 160] on select "Choose an option... Pending Applied Excluded (Questions) Excluded (Expired) Exc…" at bounding box center [329, 166] width 64 height 12
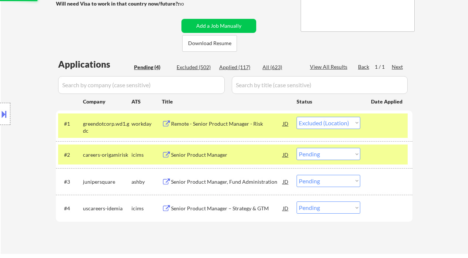
scroll to position [148, 0]
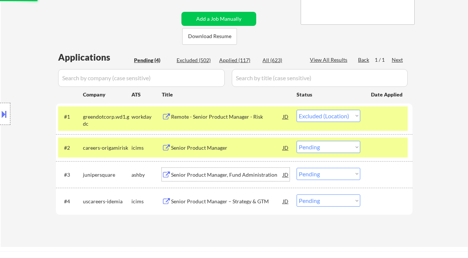
click at [222, 174] on div "Senior Product Manager, Fund Administration" at bounding box center [227, 174] width 112 height 7
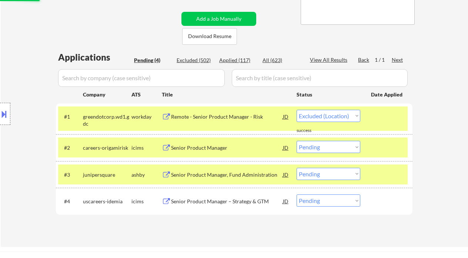
select select ""pending""
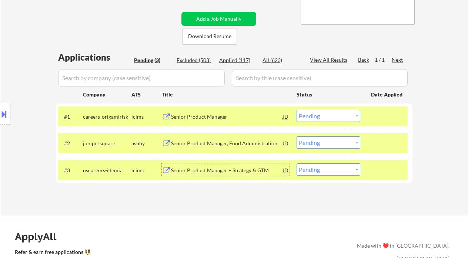
click at [337, 141] on select "Choose an option... Pending Applied Excluded (Questions) Excluded (Expired) Exc…" at bounding box center [329, 143] width 64 height 12
click at [297, 137] on select "Choose an option... Pending Applied Excluded (Questions) Excluded (Expired) Exc…" at bounding box center [329, 143] width 64 height 12
click at [230, 116] on div "Senior Product Manager" at bounding box center [227, 116] width 112 height 7
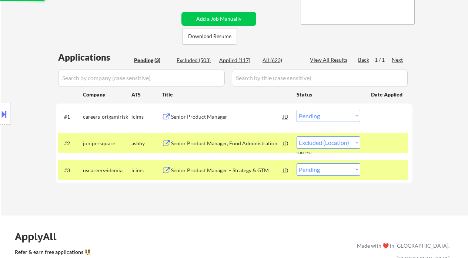
select select ""pending""
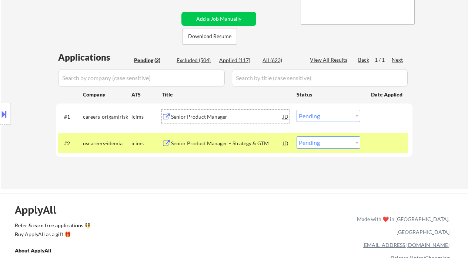
drag, startPoint x: 331, startPoint y: 113, endPoint x: 341, endPoint y: 121, distance: 12.6
click at [332, 113] on select "Choose an option... Pending Applied Excluded (Questions) Excluded (Expired) Exc…" at bounding box center [329, 116] width 64 height 12
select select ""excluded__location_""
click at [297, 110] on select "Choose an option... Pending Applied Excluded (Questions) Excluded (Expired) Exc…" at bounding box center [329, 116] width 64 height 12
drag, startPoint x: 334, startPoint y: 145, endPoint x: 339, endPoint y: 148, distance: 6.2
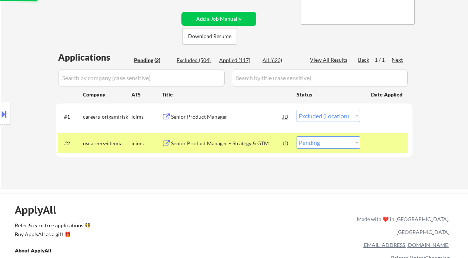
click at [334, 145] on select "Choose an option... Pending Applied Excluded (Questions) Excluded (Expired) Exc…" at bounding box center [329, 143] width 64 height 12
select select ""excluded__location_""
click at [297, 137] on select "Choose an option... Pending Applied Excluded (Questions) Excluded (Expired) Exc…" at bounding box center [329, 143] width 64 height 12
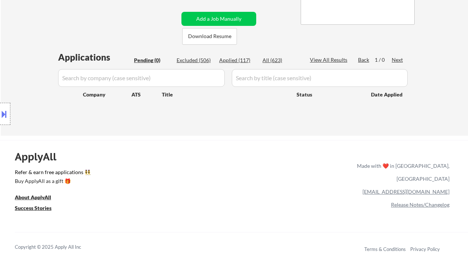
drag, startPoint x: 20, startPoint y: 48, endPoint x: 39, endPoint y: 50, distance: 18.6
click at [21, 48] on div "Location Inclusions: remote" at bounding box center [66, 114] width 133 height 137
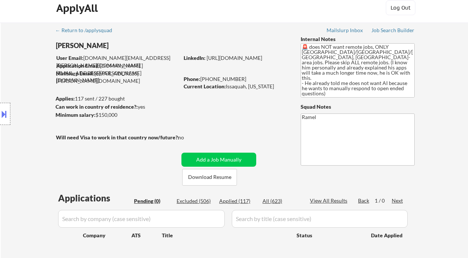
scroll to position [0, 0]
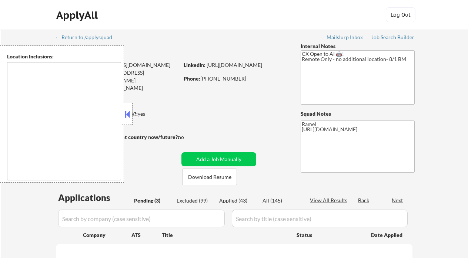
scroll to position [49, 0]
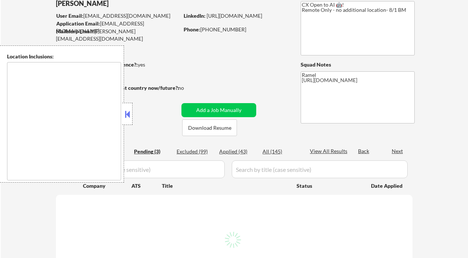
click at [127, 112] on button at bounding box center [127, 114] width 8 height 11
select select ""pending""
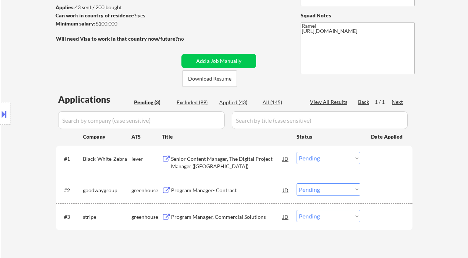
scroll to position [0, 0]
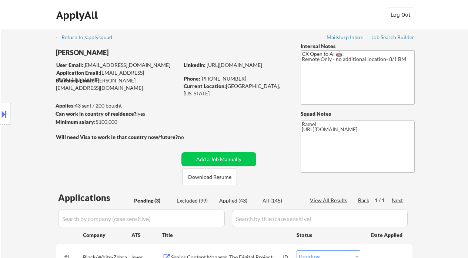
drag, startPoint x: 101, startPoint y: 51, endPoint x: 59, endPoint y: 52, distance: 42.6
click at [59, 52] on div "Location Inclusions: remote" at bounding box center [66, 114] width 133 height 137
drag, startPoint x: 58, startPoint y: 52, endPoint x: 100, endPoint y: 50, distance: 41.5
click at [100, 50] on div "Location Inclusions: remote" at bounding box center [66, 114] width 133 height 137
drag, startPoint x: 99, startPoint y: 54, endPoint x: 58, endPoint y: 52, distance: 41.1
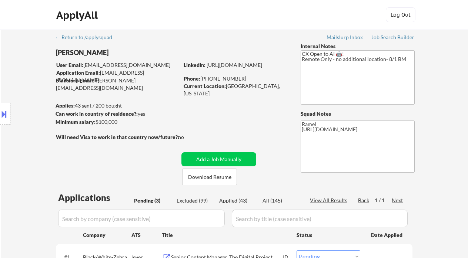
click at [58, 52] on div "Location Inclusions: remote" at bounding box center [66, 114] width 133 height 137
drag, startPoint x: 225, startPoint y: 85, endPoint x: 254, endPoint y: 86, distance: 28.9
click at [254, 86] on div "Current Location: [GEOGRAPHIC_DATA], [US_STATE]" at bounding box center [236, 90] width 105 height 14
copy div "[GEOGRAPHIC_DATA], [GEOGRAPHIC_DATA]"
drag, startPoint x: 4, startPoint y: 113, endPoint x: 38, endPoint y: 126, distance: 35.9
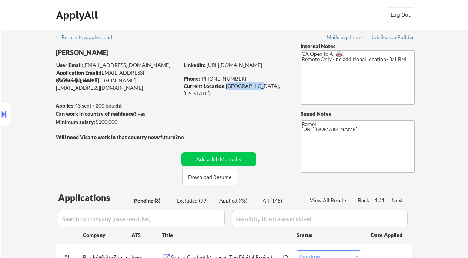
click at [4, 113] on button at bounding box center [4, 114] width 8 height 12
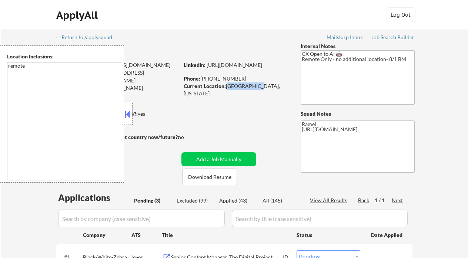
click at [130, 117] on button at bounding box center [127, 114] width 8 height 11
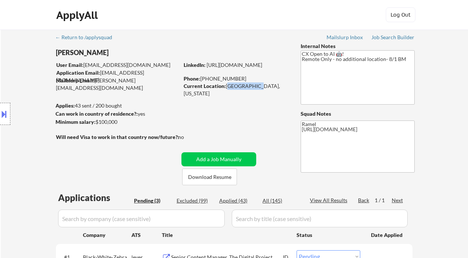
drag, startPoint x: 15, startPoint y: 162, endPoint x: 76, endPoint y: 150, distance: 62.7
click at [15, 162] on div "Location Inclusions: remote" at bounding box center [66, 114] width 133 height 137
drag, startPoint x: 22, startPoint y: 134, endPoint x: 198, endPoint y: 120, distance: 176.8
click at [22, 134] on div "Location Inclusions: remote" at bounding box center [66, 114] width 133 height 137
click at [31, 116] on div "Location Inclusions: remote" at bounding box center [66, 114] width 133 height 137
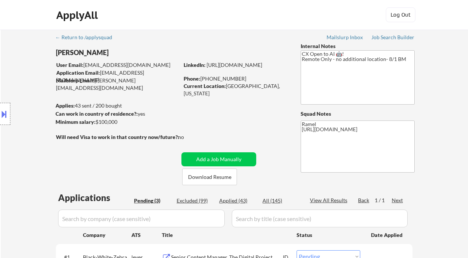
drag, startPoint x: 16, startPoint y: 158, endPoint x: 39, endPoint y: 160, distance: 23.0
click at [16, 158] on div "Location Inclusions: remote" at bounding box center [66, 114] width 133 height 137
click at [15, 129] on div "Location Inclusions: remote" at bounding box center [66, 114] width 133 height 137
drag, startPoint x: 23, startPoint y: 164, endPoint x: 30, endPoint y: 161, distance: 7.7
click at [25, 163] on div "Location Inclusions: remote" at bounding box center [66, 114] width 133 height 137
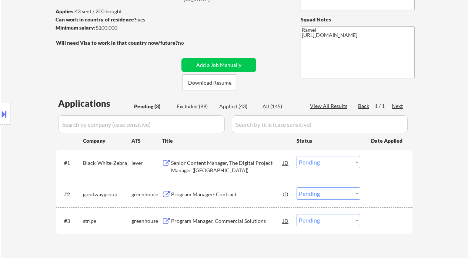
scroll to position [98, 0]
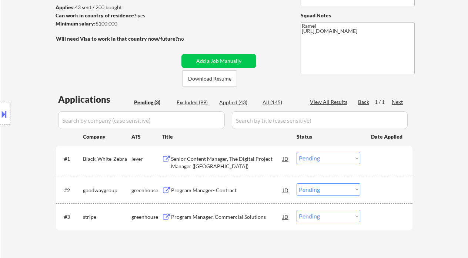
drag, startPoint x: 25, startPoint y: 42, endPoint x: 50, endPoint y: 51, distance: 26.4
click at [25, 42] on div "← Return to /applysquad Mailslurp Inbox Job Search Builder [PERSON_NAME] Aneto …" at bounding box center [234, 97] width 467 height 332
click at [227, 161] on div "Senior Content Manager, The Digital Project Manager ([GEOGRAPHIC_DATA])" at bounding box center [227, 163] width 112 height 14
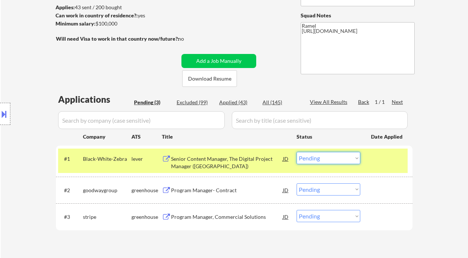
click at [322, 161] on select "Choose an option... Pending Applied Excluded (Questions) Excluded (Expired) Exc…" at bounding box center [329, 158] width 64 height 12
click at [297, 152] on select "Choose an option... Pending Applied Excluded (Questions) Excluded (Expired) Exc…" at bounding box center [329, 158] width 64 height 12
click at [208, 189] on div "Program Manager- Contract" at bounding box center [227, 190] width 112 height 7
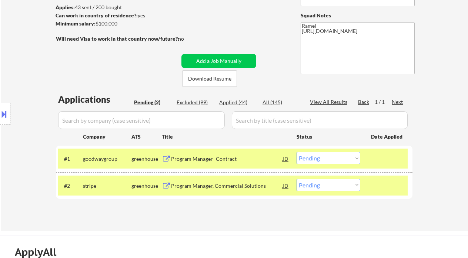
click at [322, 159] on select "Choose an option... Pending Applied Excluded (Questions) Excluded (Expired) Exc…" at bounding box center [329, 158] width 64 height 12
click at [297, 152] on select "Choose an option... Pending Applied Excluded (Questions) Excluded (Expired) Exc…" at bounding box center [329, 158] width 64 height 12
click at [233, 189] on div "Program Manager, Commercial Solutions" at bounding box center [227, 186] width 112 height 7
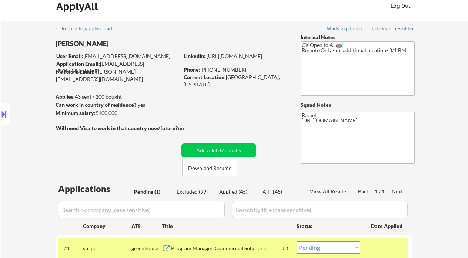
scroll to position [0, 0]
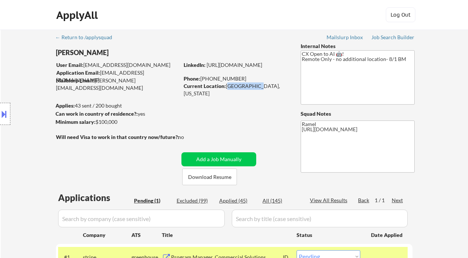
drag, startPoint x: 227, startPoint y: 85, endPoint x: 254, endPoint y: 85, distance: 26.7
click at [254, 85] on div "Current Location: [GEOGRAPHIC_DATA], [US_STATE]" at bounding box center [236, 90] width 105 height 14
copy div "[GEOGRAPHIC_DATA], [GEOGRAPHIC_DATA]"
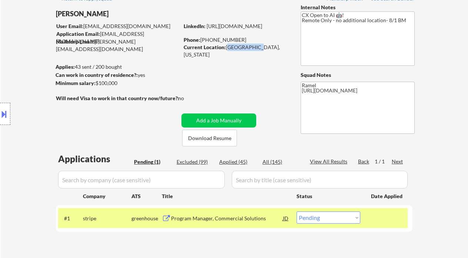
scroll to position [98, 0]
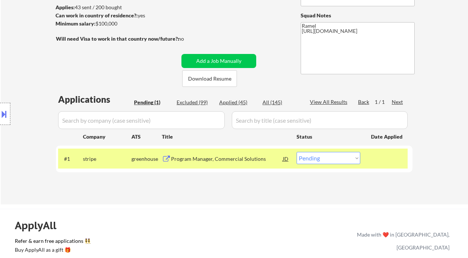
click at [323, 160] on select "Choose an option... Pending Applied Excluded (Questions) Excluded (Expired) Exc…" at bounding box center [329, 158] width 64 height 12
select select ""applied""
click at [297, 152] on select "Choose an option... Pending Applied Excluded (Questions) Excluded (Expired) Exc…" at bounding box center [329, 158] width 64 height 12
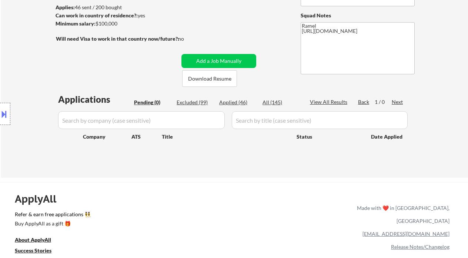
click at [5, 55] on div "Location Inclusions: remote" at bounding box center [66, 114] width 133 height 137
click at [236, 101] on div "Applied (46)" at bounding box center [237, 102] width 37 height 7
select select ""applied""
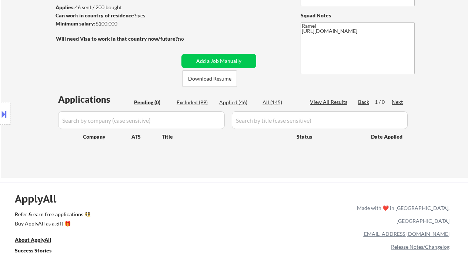
select select ""applied""
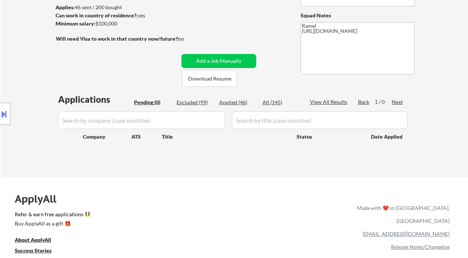
select select ""applied""
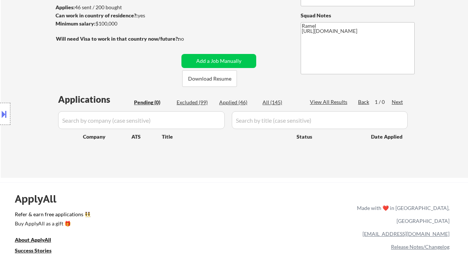
select select ""applied""
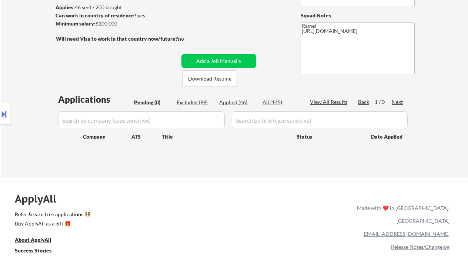
select select ""applied""
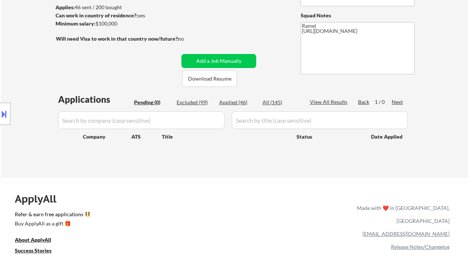
select select ""applied""
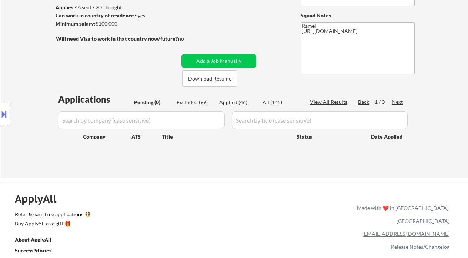
select select ""applied""
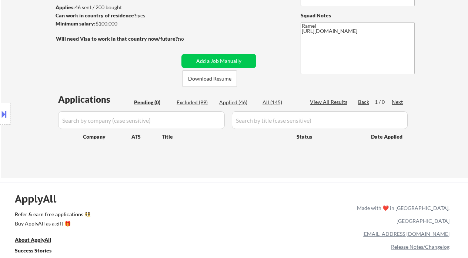
select select ""applied""
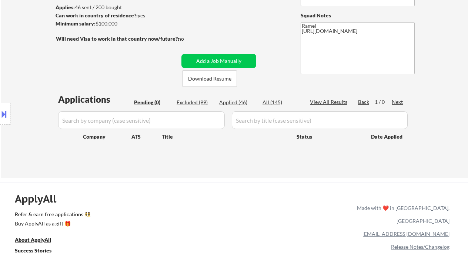
select select ""applied""
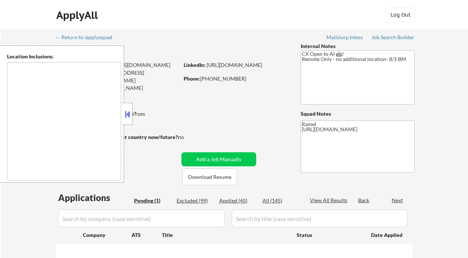
select select ""pending""
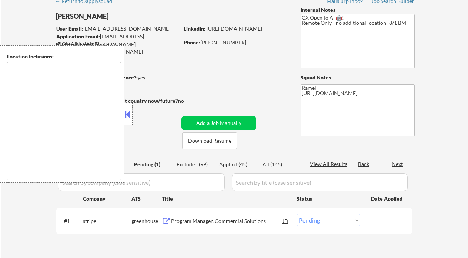
scroll to position [49, 0]
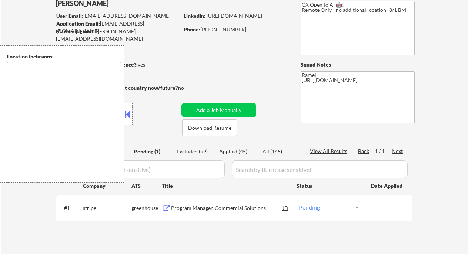
type textarea "remote"
click at [235, 151] on div "Applied (45)" at bounding box center [237, 151] width 37 height 7
select select ""applied""
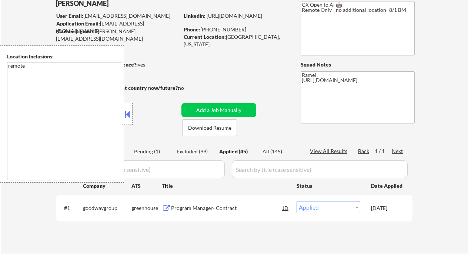
click at [122, 120] on div "Location Inclusions: remote" at bounding box center [62, 114] width 124 height 137
click at [130, 116] on button at bounding box center [127, 114] width 8 height 11
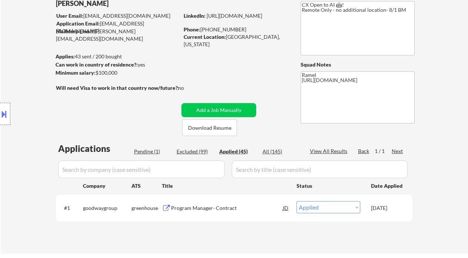
click at [229, 154] on div "Applied (45)" at bounding box center [237, 151] width 37 height 7
select select ""applied""
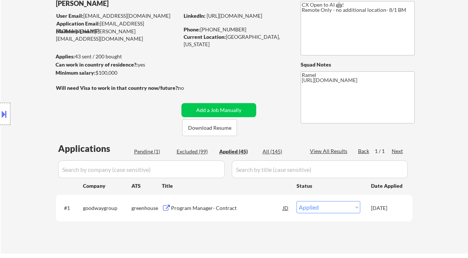
select select ""applied""
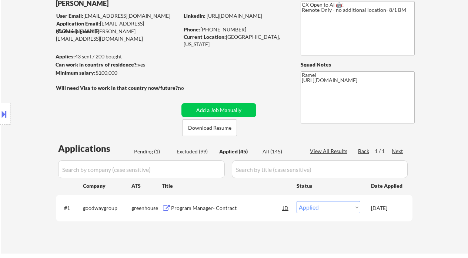
select select ""applied""
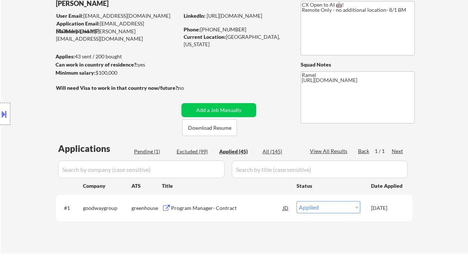
select select ""applied""
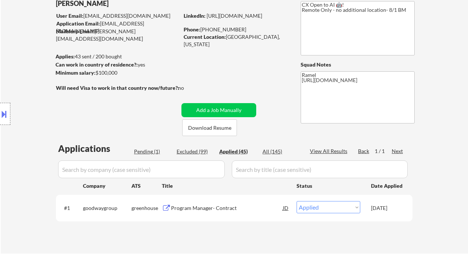
select select ""applied""
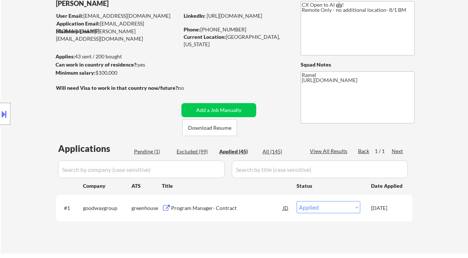
select select ""applied""
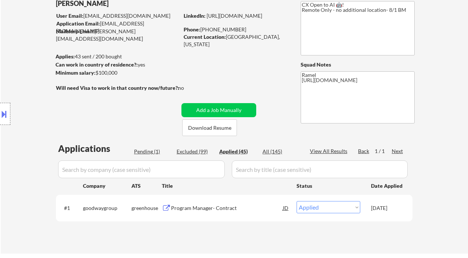
select select ""applied""
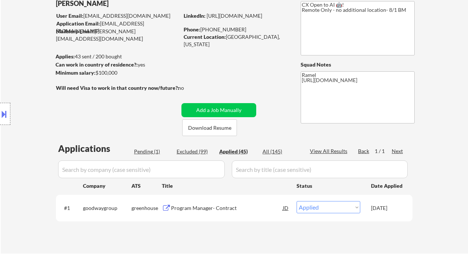
select select ""applied""
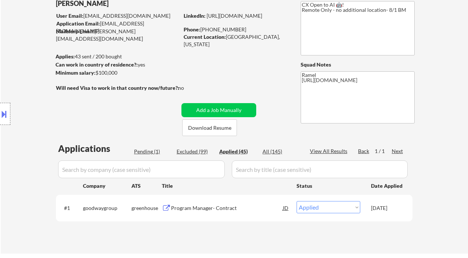
select select ""applied""
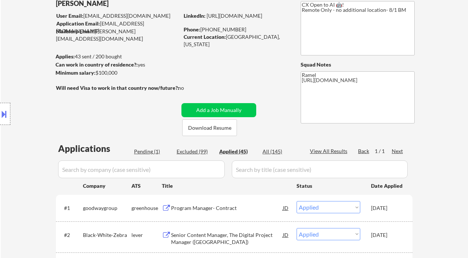
select select ""applied""
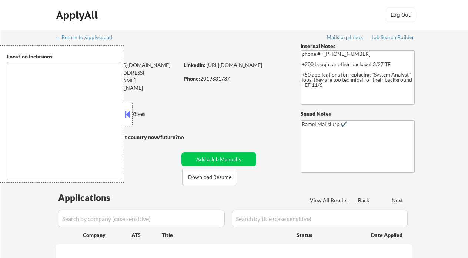
type textarea "[GEOGRAPHIC_DATA], [GEOGRAPHIC_DATA] [GEOGRAPHIC_DATA], [GEOGRAPHIC_DATA] [GEOG…"
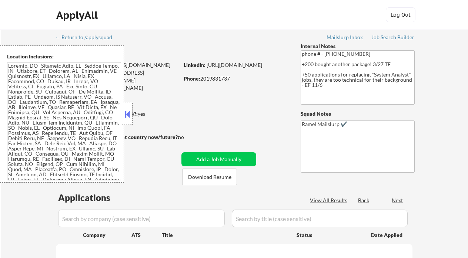
select select ""pending""
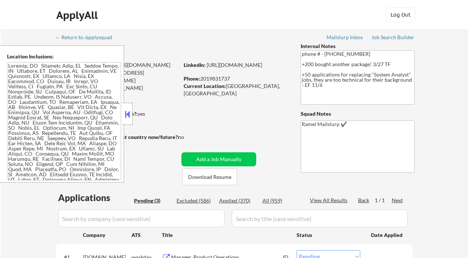
click at [129, 115] on button at bounding box center [127, 114] width 8 height 11
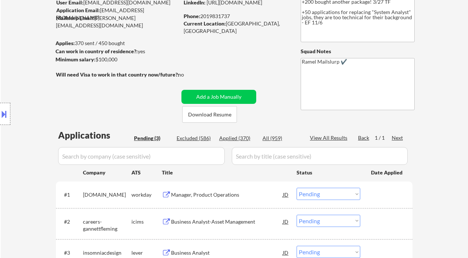
scroll to position [98, 0]
